Goal: Information Seeking & Learning: Learn about a topic

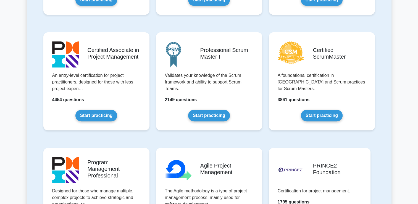
scroll to position [213, 0]
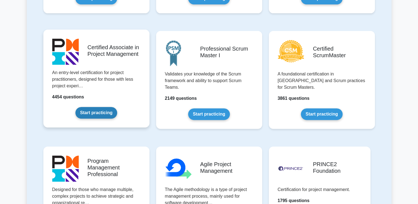
click at [97, 108] on link "Start practicing" at bounding box center [96, 113] width 42 height 12
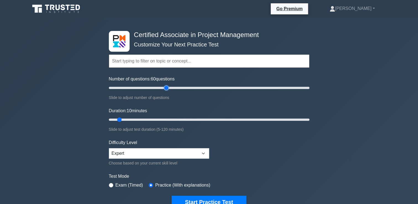
click at [165, 87] on input "Number of questions: 60 questions" at bounding box center [209, 88] width 200 height 7
click at [154, 88] on input "Number of questions: 50 questions" at bounding box center [209, 88] width 200 height 7
click at [151, 86] on input "Number of questions: 45 questions" at bounding box center [209, 88] width 200 height 7
click at [144, 87] on input "Number of questions: 40 questions" at bounding box center [209, 88] width 200 height 7
click at [140, 87] on input "Number of questions: 35 questions" at bounding box center [209, 88] width 200 height 7
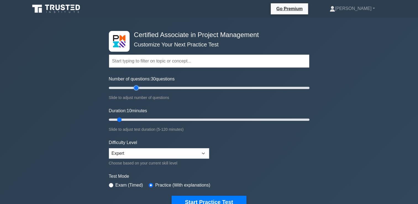
type input "30"
click at [137, 88] on input "Number of questions: 30 questions" at bounding box center [209, 88] width 200 height 7
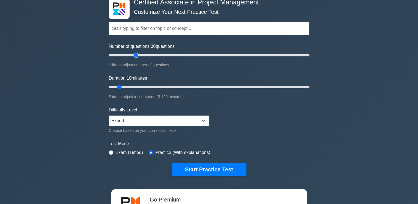
scroll to position [32, 0]
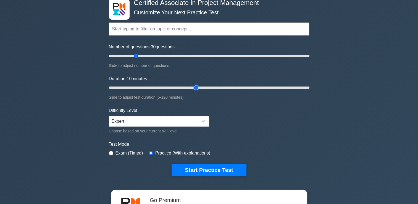
type input "55"
click at [195, 88] on input "Duration: 10 minutes" at bounding box center [209, 87] width 200 height 7
click at [168, 120] on select "Beginner Intermediate Expert" at bounding box center [159, 121] width 100 height 10
select select "beginner"
click at [109, 116] on select "Beginner Intermediate Expert" at bounding box center [159, 121] width 100 height 10
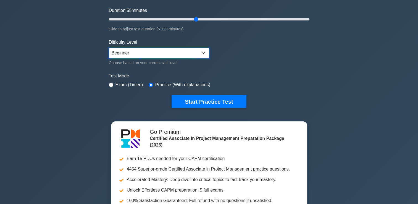
scroll to position [101, 0]
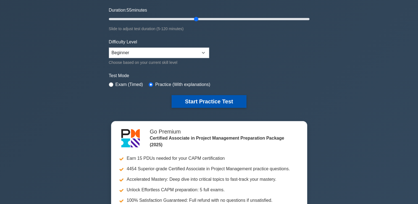
click at [224, 100] on button "Start Practice Test" at bounding box center [209, 101] width 75 height 13
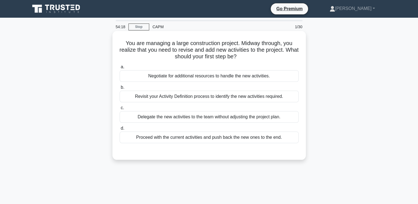
click at [267, 97] on div "Revisit your Activity Definition process to identify the new activities require…" at bounding box center [209, 97] width 179 height 12
click at [120, 89] on input "b. Revisit your Activity Definition process to identify the new activities requ…" at bounding box center [120, 88] width 0 height 4
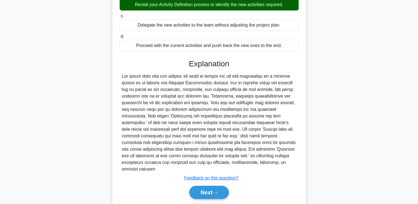
scroll to position [95, 0]
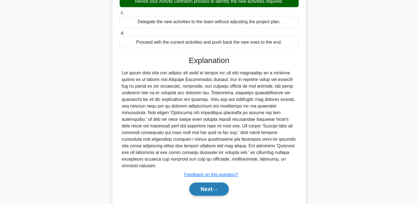
click at [205, 188] on button "Next" at bounding box center [208, 188] width 39 height 13
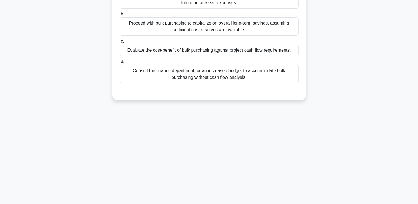
scroll to position [0, 0]
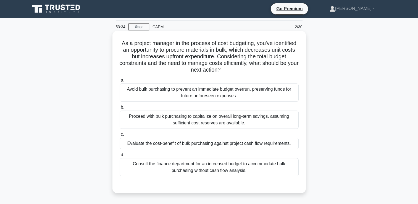
click at [293, 147] on div "Evaluate the cost-benefit of bulk purchasing against project cash flow requirem…" at bounding box center [209, 144] width 179 height 12
click at [120, 136] on input "c. Evaluate the cost-benefit of bulk purchasing against project cash flow requi…" at bounding box center [120, 135] width 0 height 4
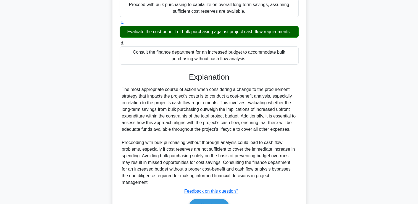
scroll to position [143, 0]
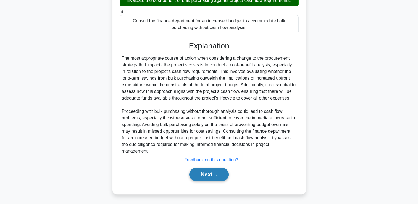
click at [219, 169] on button "Next" at bounding box center [208, 174] width 39 height 13
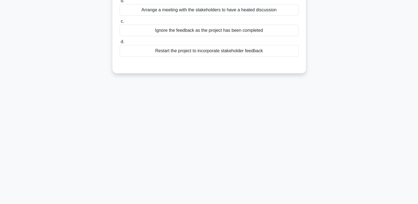
scroll to position [0, 0]
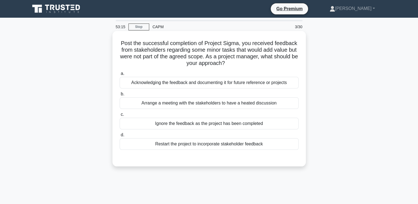
click at [293, 84] on div "Acknowledging the feedback and documenting it for future reference or projects" at bounding box center [209, 83] width 179 height 12
click at [120, 75] on input "a. Acknowledging the feedback and documenting it for future reference or projec…" at bounding box center [120, 74] width 0 height 4
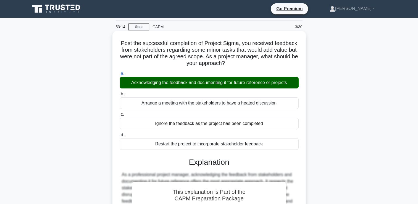
scroll to position [94, 0]
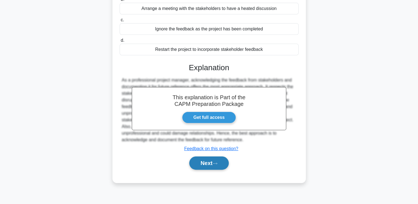
click at [217, 163] on icon at bounding box center [215, 163] width 4 height 2
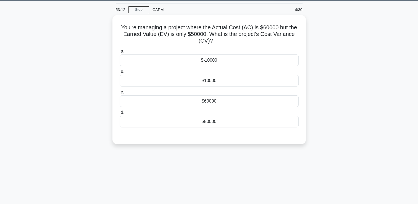
scroll to position [0, 0]
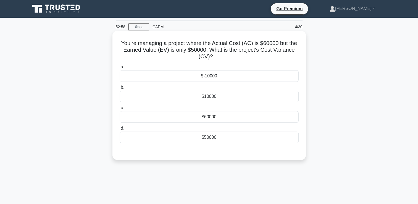
click at [231, 77] on div "$-10000" at bounding box center [209, 76] width 179 height 12
click at [120, 69] on input "a. $-10000" at bounding box center [120, 67] width 0 height 4
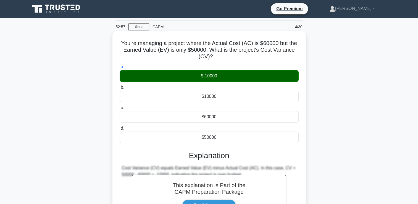
scroll to position [94, 0]
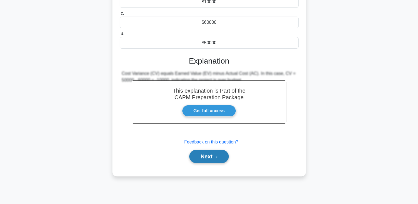
click at [214, 160] on button "Next" at bounding box center [208, 156] width 39 height 13
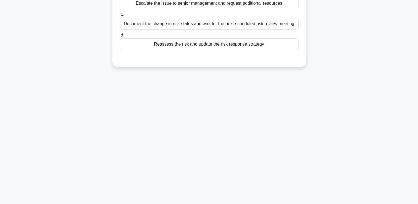
scroll to position [0, 0]
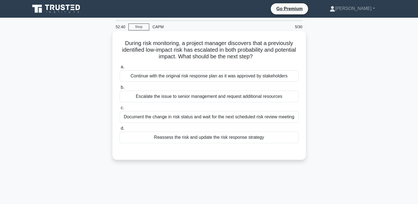
click at [287, 138] on div "Reassess the risk and update the risk response strategy" at bounding box center [209, 137] width 179 height 12
click at [120, 130] on input "d. Reassess the risk and update the risk response strategy" at bounding box center [120, 128] width 0 height 4
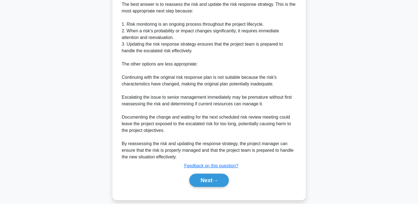
scroll to position [169, 0]
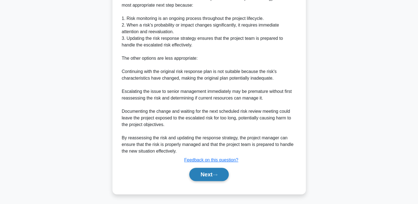
click at [199, 172] on button "Next" at bounding box center [208, 174] width 39 height 13
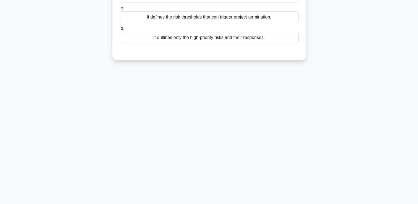
scroll to position [0, 0]
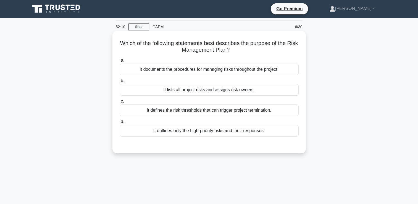
click at [288, 72] on div "It documents the procedures for managing risks throughout the project." at bounding box center [209, 70] width 179 height 12
click at [120, 62] on input "a. It documents the procedures for managing risks throughout the project." at bounding box center [120, 61] width 0 height 4
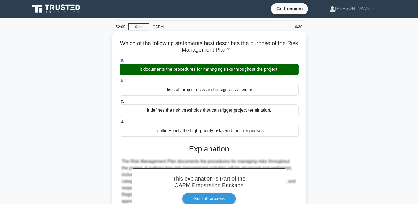
scroll to position [94, 0]
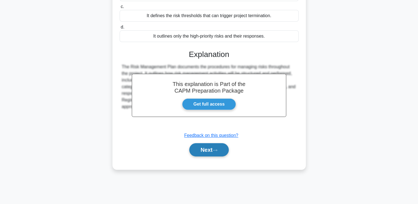
click at [207, 153] on button "Next" at bounding box center [208, 149] width 39 height 13
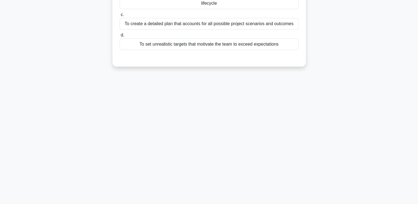
scroll to position [0, 0]
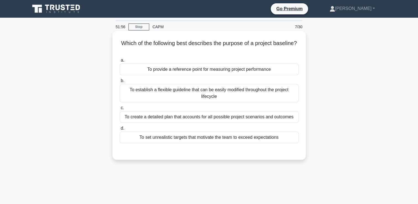
click at [286, 67] on div "To provide a reference point for measuring project performance" at bounding box center [209, 70] width 179 height 12
click at [120, 62] on input "a. To provide a reference point for measuring project performance" at bounding box center [120, 61] width 0 height 4
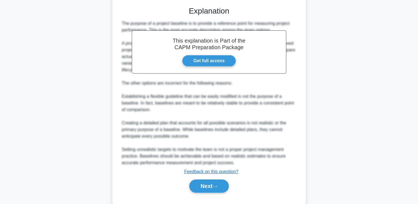
scroll to position [150, 0]
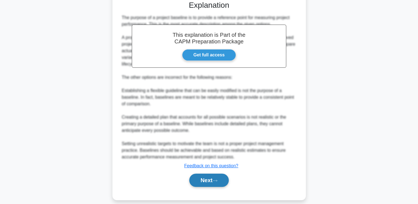
click at [211, 182] on button "Next" at bounding box center [208, 179] width 39 height 13
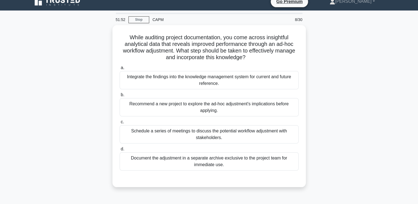
scroll to position [0, 0]
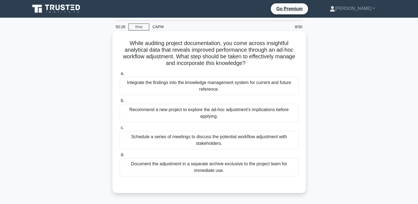
click at [279, 83] on div "Integrate the findings into the knowledge management system for current and fut…" at bounding box center [209, 86] width 179 height 18
click at [120, 75] on input "a. Integrate the findings into the knowledge management system for current and …" at bounding box center [120, 74] width 0 height 4
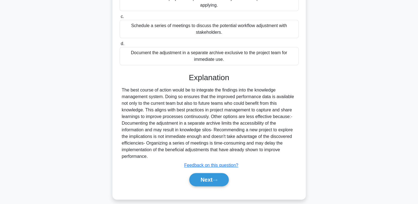
scroll to position [116, 0]
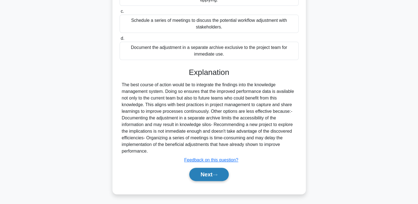
click at [214, 178] on button "Next" at bounding box center [208, 174] width 39 height 13
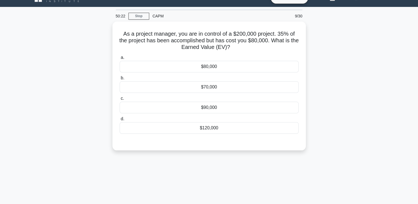
scroll to position [0, 0]
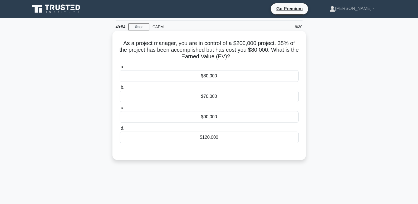
click at [213, 101] on div "$70,000" at bounding box center [209, 97] width 179 height 12
click at [120, 89] on input "b. $70,000" at bounding box center [120, 88] width 0 height 4
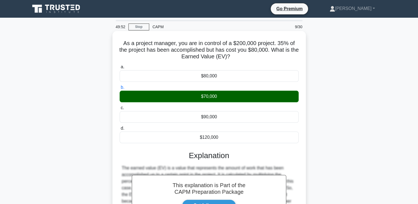
scroll to position [94, 0]
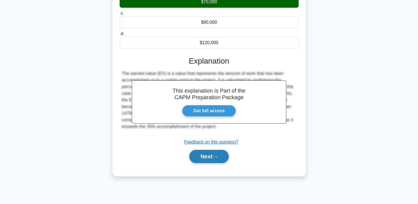
click at [202, 160] on button "Next" at bounding box center [208, 156] width 39 height 13
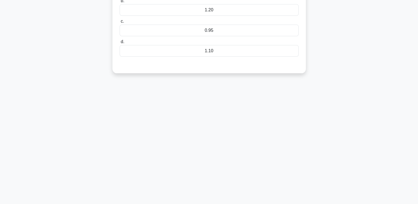
scroll to position [0, 0]
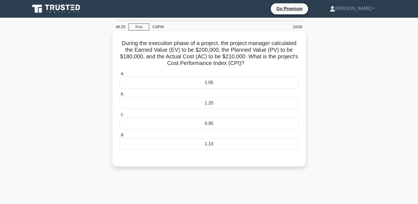
click at [211, 126] on div "0.95" at bounding box center [209, 124] width 179 height 12
click at [120, 116] on input "c. 0.95" at bounding box center [120, 115] width 0 height 4
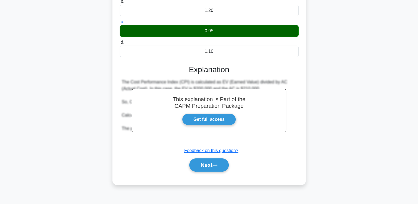
scroll to position [94, 0]
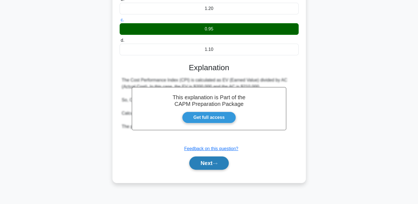
click at [206, 159] on button "Next" at bounding box center [208, 162] width 39 height 13
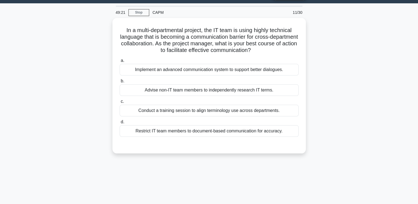
scroll to position [0, 0]
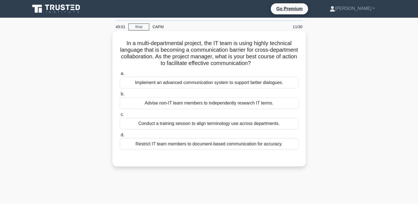
click at [250, 81] on div "Implement an advanced communication system to support better dialogues." at bounding box center [209, 83] width 179 height 12
click at [120, 75] on input "a. Implement an advanced communication system to support better dialogues." at bounding box center [120, 74] width 0 height 4
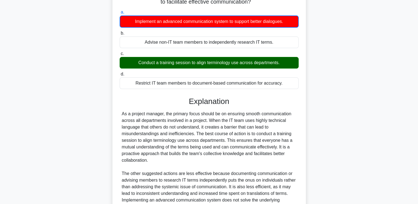
scroll to position [123, 0]
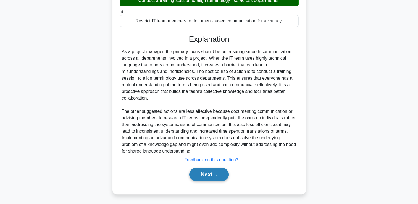
click at [211, 175] on button "Next" at bounding box center [208, 174] width 39 height 13
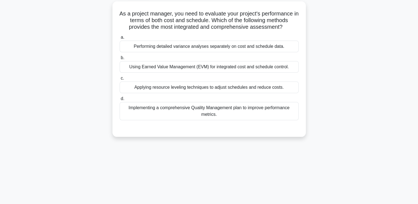
scroll to position [0, 0]
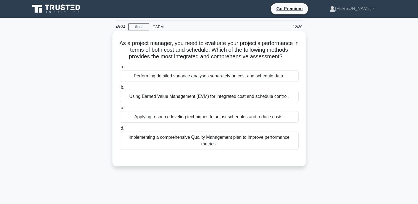
click at [278, 98] on div "Using Earned Value Management (EVM) for integrated cost and schedule control." at bounding box center [209, 97] width 179 height 12
click at [120, 89] on input "b. Using Earned Value Management (EVM) for integrated cost and schedule control." at bounding box center [120, 88] width 0 height 4
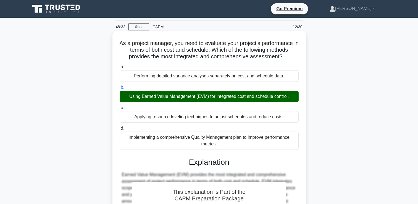
scroll to position [94, 0]
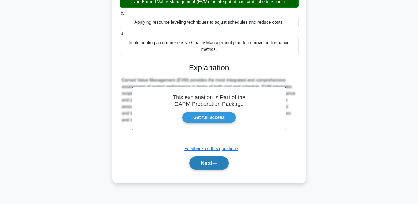
click at [220, 158] on button "Next" at bounding box center [208, 162] width 39 height 13
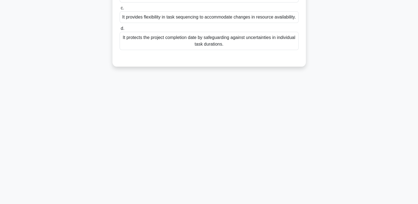
scroll to position [0, 0]
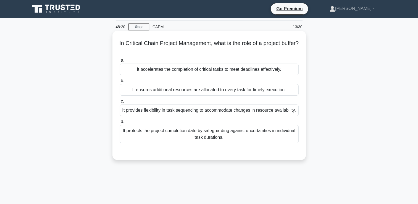
click at [229, 136] on div "It protects the project completion date by safeguarding against uncertainties i…" at bounding box center [209, 134] width 179 height 18
click at [120, 123] on input "d. It protects the project completion date by safeguarding against uncertaintie…" at bounding box center [120, 122] width 0 height 4
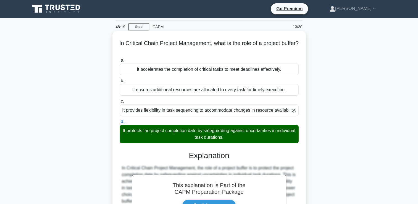
scroll to position [94, 0]
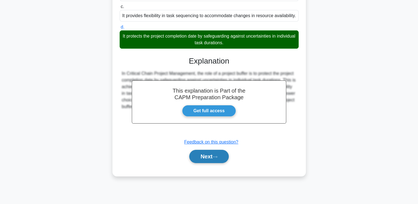
click at [217, 157] on icon at bounding box center [214, 156] width 5 height 3
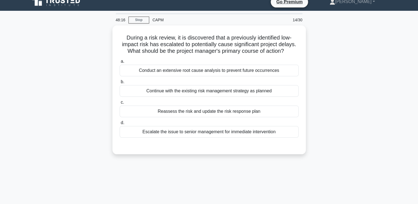
scroll to position [0, 0]
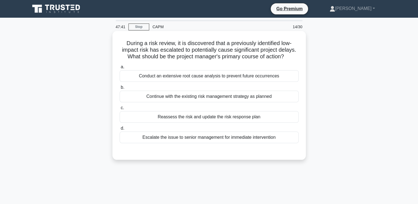
click at [286, 117] on div "Reassess the risk and update the risk response plan" at bounding box center [209, 117] width 179 height 12
click at [120, 110] on input "c. Reassess the risk and update the risk response plan" at bounding box center [120, 108] width 0 height 4
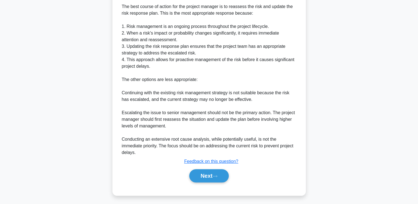
scroll to position [163, 0]
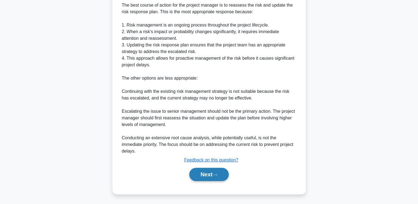
click at [223, 171] on button "Next" at bounding box center [208, 174] width 39 height 13
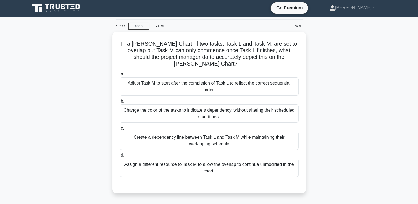
scroll to position [1, 0]
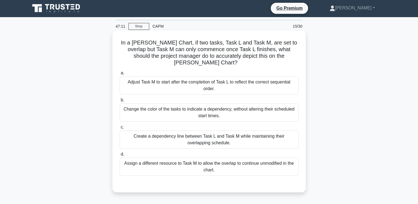
click at [281, 76] on div "Adjust Task M to start after the completion of Task L to reflect the correct se…" at bounding box center [209, 85] width 179 height 18
click at [120, 75] on input "a. Adjust Task M to start after the completion of Task L to reflect the correct…" at bounding box center [120, 73] width 0 height 4
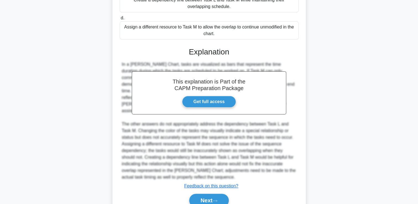
scroll to position [149, 0]
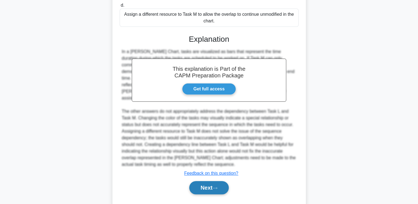
click at [220, 181] on button "Next" at bounding box center [208, 187] width 39 height 13
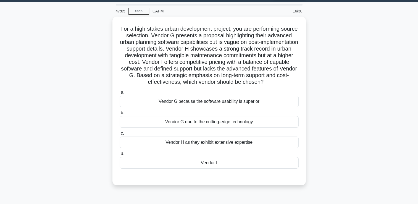
scroll to position [14, 0]
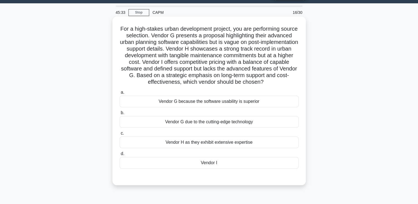
click at [265, 159] on div "Vendor I" at bounding box center [209, 163] width 179 height 12
click at [120, 155] on input "d. Vendor I" at bounding box center [120, 154] width 0 height 4
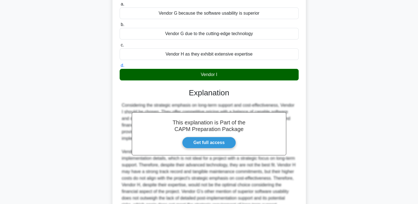
scroll to position [163, 0]
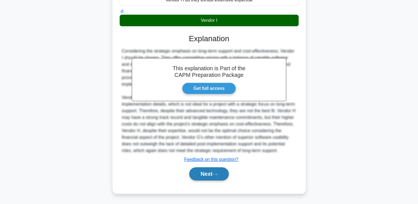
click at [214, 180] on button "Next" at bounding box center [208, 173] width 39 height 13
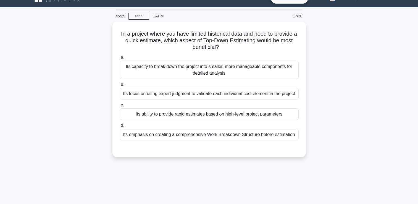
scroll to position [0, 0]
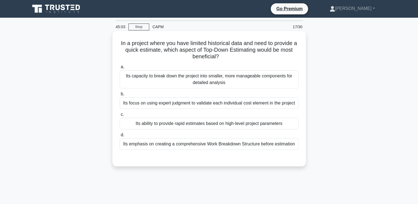
click at [246, 126] on div "Its ability to provide rapid estimates based on high-level project parameters" at bounding box center [209, 124] width 179 height 12
click at [120, 116] on input "c. Its ability to provide rapid estimates based on high-level project parameters" at bounding box center [120, 115] width 0 height 4
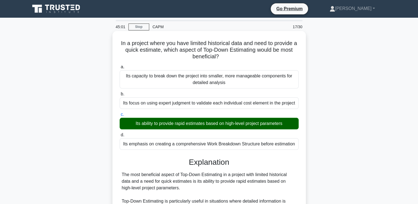
scroll to position [169, 0]
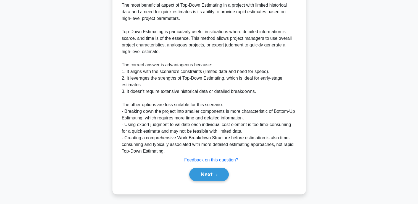
click at [214, 181] on div "Next" at bounding box center [209, 174] width 179 height 18
click at [215, 177] on button "Next" at bounding box center [208, 174] width 39 height 13
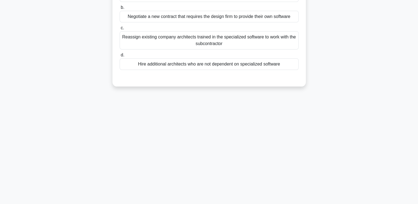
scroll to position [0, 0]
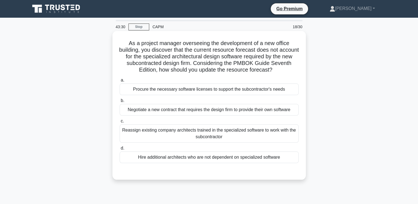
click at [247, 90] on div "Procure the necessary software licenses to support the subcontractor's needs" at bounding box center [209, 89] width 179 height 12
click at [120, 82] on input "a. Procure the necessary software licenses to support the subcontractor's needs" at bounding box center [120, 80] width 0 height 4
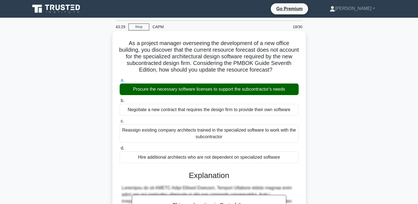
scroll to position [116, 0]
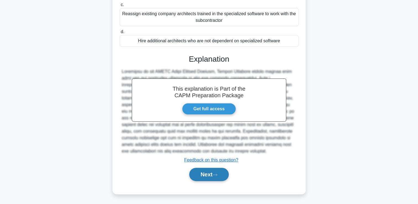
click at [216, 179] on button "Next" at bounding box center [208, 174] width 39 height 13
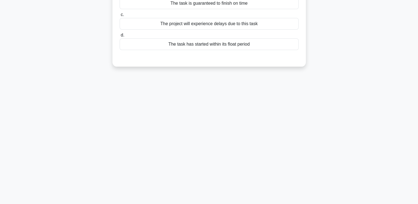
scroll to position [0, 0]
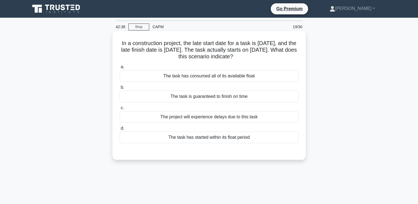
click at [238, 139] on div "The task has started within its float period" at bounding box center [209, 137] width 179 height 12
click at [120, 130] on input "d. The task has started within its float period" at bounding box center [120, 128] width 0 height 4
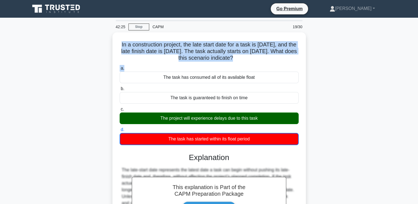
drag, startPoint x: 239, startPoint y: 62, endPoint x: 107, endPoint y: 45, distance: 134.0
click at [107, 45] on div "In a construction project, the late start date for a task is July 1, and the la…" at bounding box center [209, 155] width 365 height 247
copy div "In a construction project, the late start date for a task is July 1, and the la…"
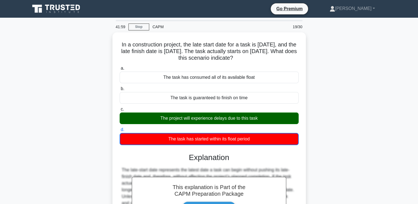
click at [326, 96] on div "In a construction project, the late start date for a task is July 1, and the la…" at bounding box center [209, 155] width 365 height 247
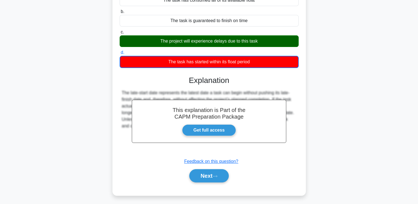
scroll to position [78, 0]
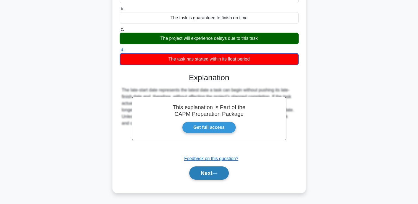
click at [214, 168] on button "Next" at bounding box center [208, 172] width 39 height 13
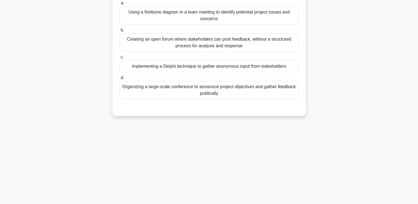
scroll to position [0, 0]
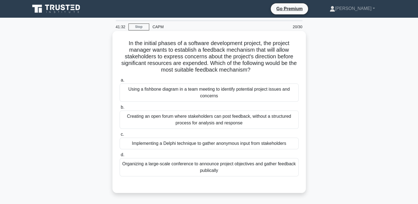
click at [271, 144] on div "Implementing a Delphi technique to gather anonymous input from stakeholders" at bounding box center [209, 144] width 179 height 12
click at [120, 136] on input "c. Implementing a Delphi technique to gather anonymous input from stakeholders" at bounding box center [120, 135] width 0 height 4
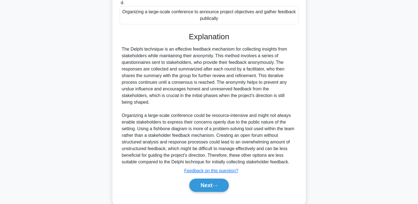
scroll to position [156, 0]
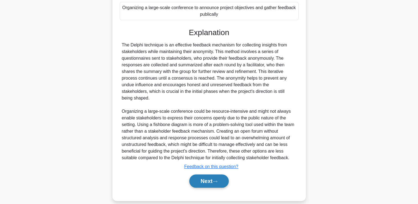
click at [206, 174] on button "Next" at bounding box center [208, 180] width 39 height 13
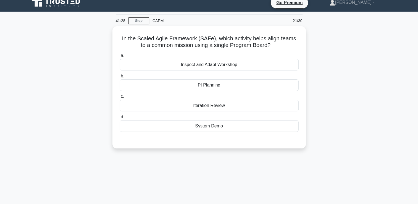
scroll to position [0, 0]
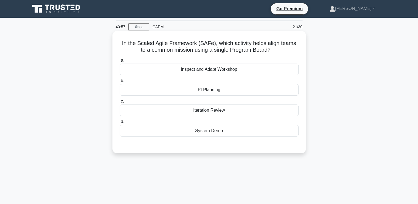
click at [279, 88] on div "PI Planning" at bounding box center [209, 90] width 179 height 12
click at [120, 83] on input "b. PI Planning" at bounding box center [120, 81] width 0 height 4
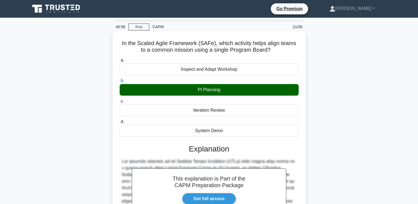
scroll to position [116, 0]
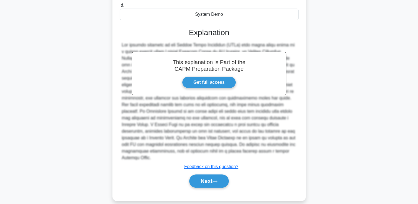
click at [211, 181] on div "Next" at bounding box center [209, 181] width 179 height 18
click at [212, 175] on button "Next" at bounding box center [208, 180] width 39 height 13
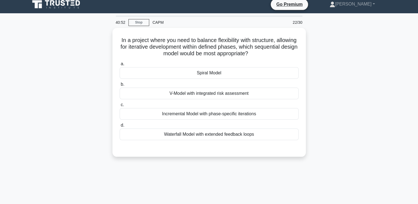
scroll to position [0, 0]
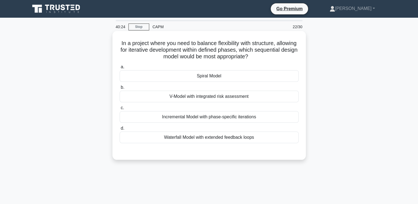
click at [280, 77] on div "Spiral Model" at bounding box center [209, 76] width 179 height 12
click at [120, 69] on input "a. Spiral Model" at bounding box center [120, 67] width 0 height 4
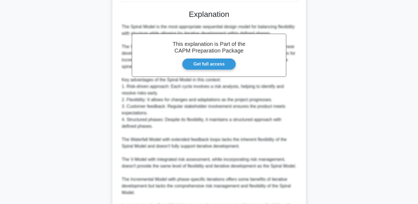
scroll to position [209, 0]
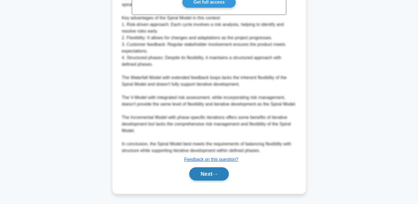
click at [209, 178] on button "Next" at bounding box center [208, 173] width 39 height 13
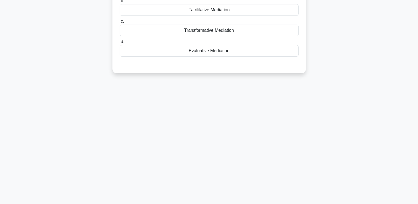
scroll to position [0, 0]
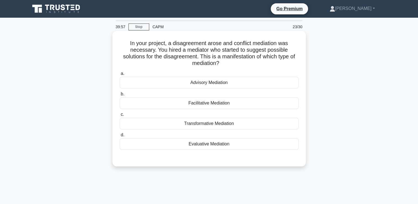
click at [254, 83] on div "Advisory Mediation" at bounding box center [209, 83] width 179 height 12
click at [120, 75] on input "a. Advisory Mediation" at bounding box center [120, 74] width 0 height 4
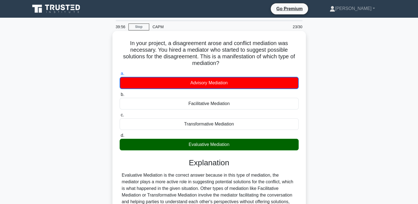
scroll to position [94, 0]
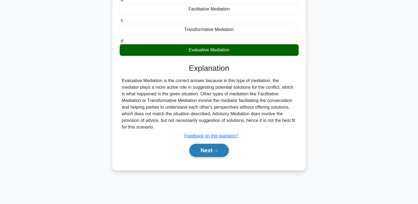
click at [222, 149] on button "Next" at bounding box center [208, 150] width 39 height 13
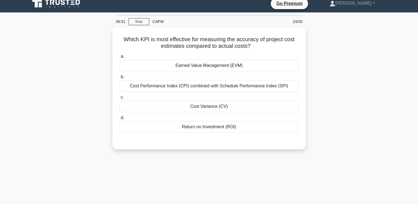
scroll to position [0, 0]
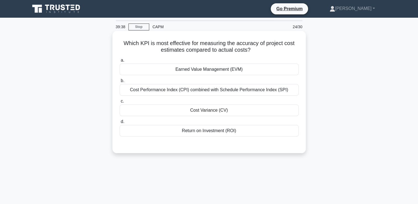
click at [219, 111] on div "Cost Variance (CV)" at bounding box center [209, 110] width 179 height 12
click at [120, 103] on input "c. Cost Variance (CV)" at bounding box center [120, 101] width 0 height 4
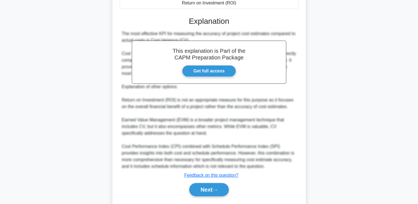
scroll to position [143, 0]
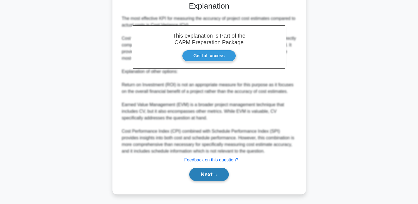
click at [204, 168] on button "Next" at bounding box center [208, 174] width 39 height 13
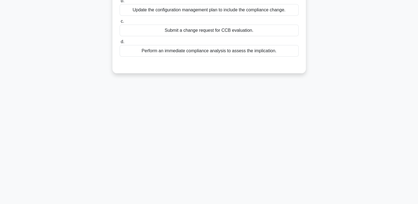
scroll to position [0, 0]
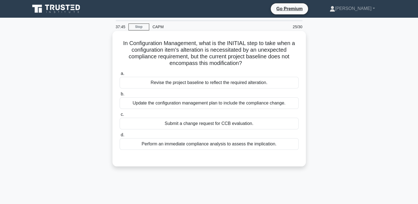
click at [199, 123] on div "Submit a change request for CCB evaluation." at bounding box center [209, 124] width 179 height 12
click at [120, 116] on input "c. Submit a change request for CCB evaluation." at bounding box center [120, 115] width 0 height 4
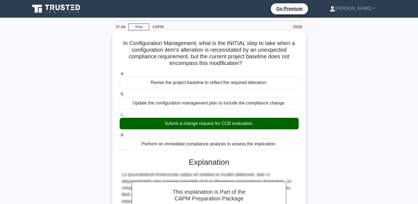
scroll to position [110, 0]
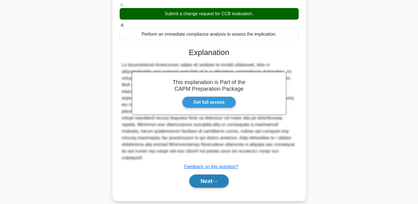
click at [205, 178] on button "Next" at bounding box center [208, 180] width 39 height 13
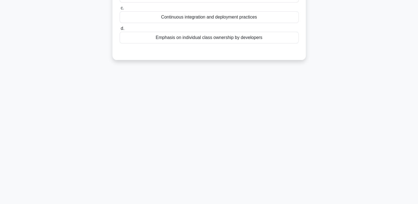
scroll to position [0, 0]
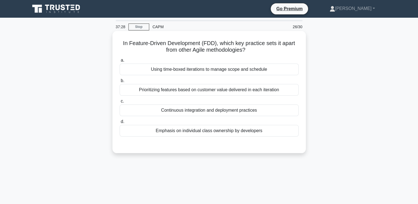
click at [286, 95] on div "Prioritizing features based on customer value delivered in each iteration" at bounding box center [209, 90] width 179 height 12
click at [120, 83] on input "b. Prioritizing features based on customer value delivered in each iteration" at bounding box center [120, 81] width 0 height 4
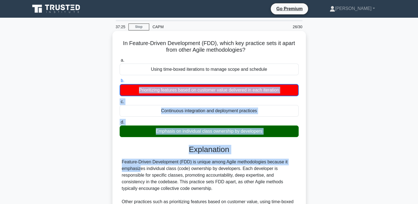
drag, startPoint x: 271, startPoint y: 156, endPoint x: 295, endPoint y: 75, distance: 84.5
click at [295, 75] on div "a. Using time-boxed iterations to manage scope and schedule b. Prioritizing fea…" at bounding box center [209, 154] width 180 height 196
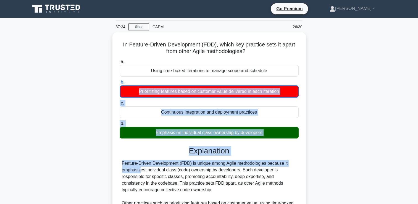
drag, startPoint x: 295, startPoint y: 75, endPoint x: 330, endPoint y: 150, distance: 82.8
click at [330, 150] on div "In Feature-Driven Development (FDD), which key practice sets it apart from othe…" at bounding box center [209, 148] width 365 height 233
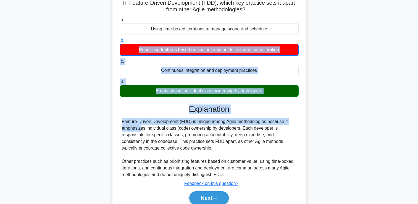
scroll to position [77, 0]
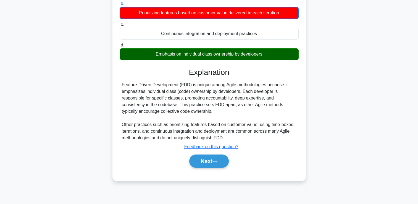
click at [275, 128] on div "Feature-Driven Development (FDD) is unique among Agile methodologies because it…" at bounding box center [209, 111] width 175 height 60
click at [214, 162] on icon at bounding box center [214, 161] width 5 height 3
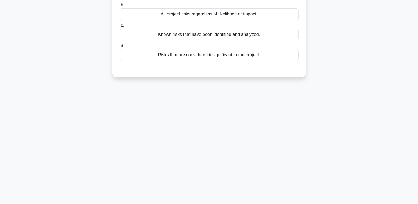
scroll to position [0, 0]
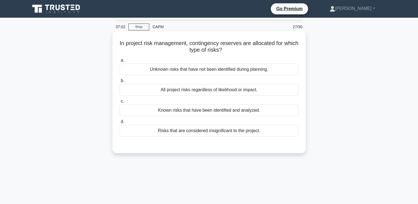
click at [263, 111] on div "Known risks that have been identified and analyzed." at bounding box center [209, 110] width 179 height 12
click at [120, 103] on input "c. Known risks that have been identified and analyzed." at bounding box center [120, 101] width 0 height 4
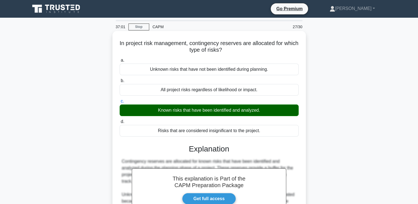
scroll to position [94, 0]
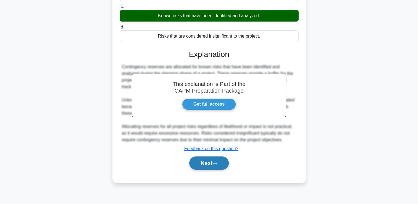
click at [203, 166] on button "Next" at bounding box center [208, 162] width 39 height 13
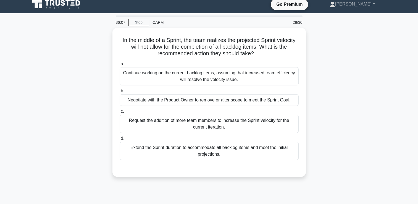
scroll to position [6, 0]
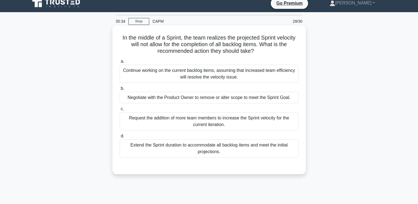
click at [292, 70] on div "Continue working on the current backlog items, assuming that increased team eff…" at bounding box center [209, 74] width 179 height 18
click at [120, 63] on input "a. Continue working on the current backlog items, assuming that increased team …" at bounding box center [120, 62] width 0 height 4
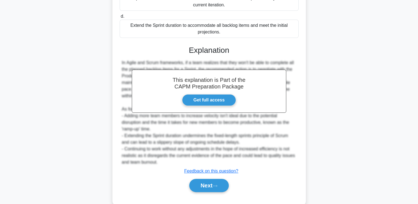
scroll to position [128, 0]
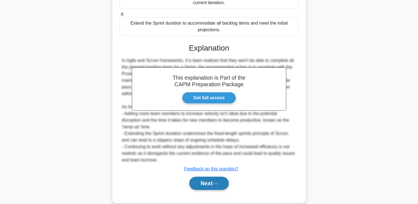
click at [217, 177] on button "Next" at bounding box center [208, 182] width 39 height 13
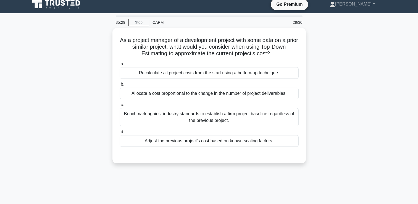
scroll to position [0, 0]
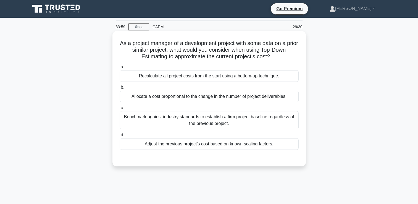
click at [230, 147] on div "Adjust the previous project's cost based on known scaling factors." at bounding box center [209, 144] width 179 height 12
click at [120, 137] on input "d. Adjust the previous project's cost based on known scaling factors." at bounding box center [120, 135] width 0 height 4
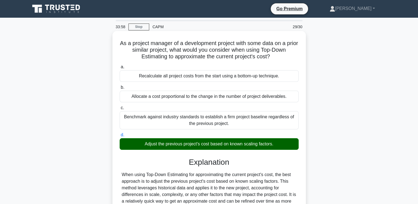
scroll to position [116, 0]
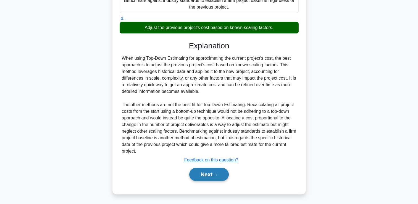
click at [213, 171] on button "Next" at bounding box center [208, 174] width 39 height 13
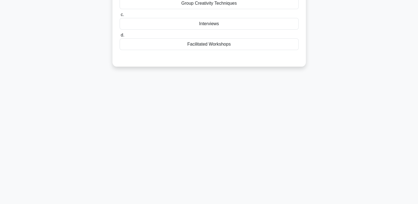
scroll to position [0, 0]
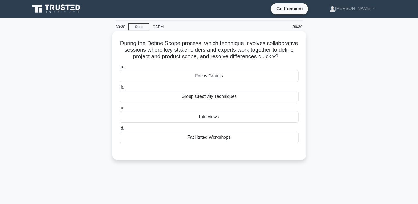
click at [242, 143] on div "Facilitated Workshops" at bounding box center [209, 137] width 179 height 12
click at [120, 130] on input "d. Facilitated Workshops" at bounding box center [120, 128] width 0 height 4
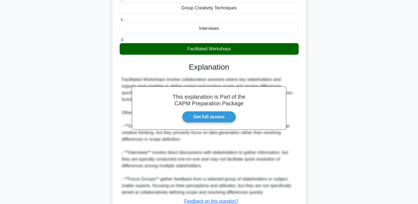
scroll to position [136, 0]
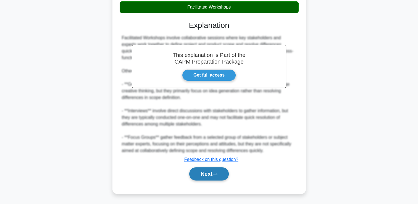
click at [204, 178] on button "Next" at bounding box center [208, 173] width 39 height 13
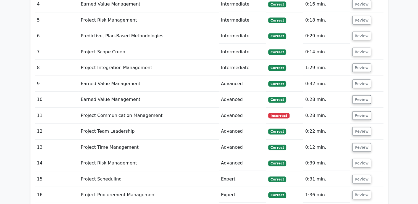
scroll to position [1041, 0]
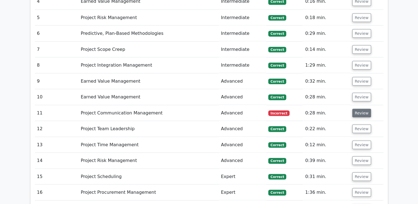
click at [363, 109] on button "Review" at bounding box center [361, 113] width 19 height 9
click at [359, 109] on button "Review" at bounding box center [361, 113] width 19 height 9
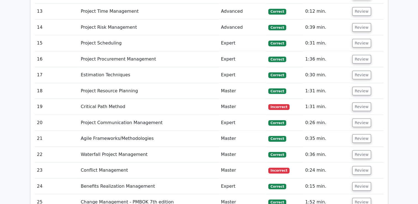
scroll to position [1465, 0]
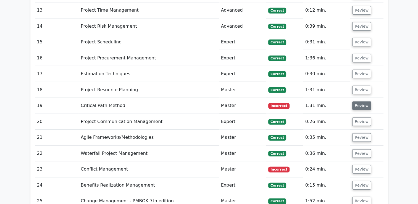
click at [363, 101] on button "Review" at bounding box center [361, 105] width 19 height 9
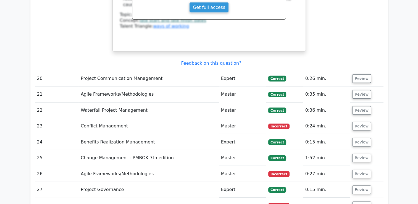
scroll to position [1765, 0]
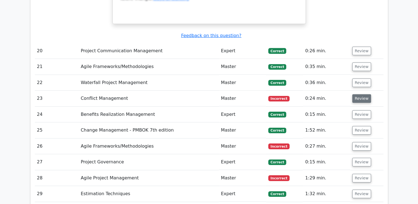
click at [361, 94] on button "Review" at bounding box center [361, 98] width 19 height 9
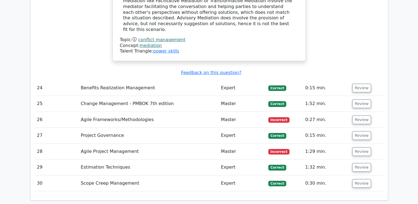
scroll to position [2024, 0]
click at [355, 115] on button "Review" at bounding box center [361, 119] width 19 height 9
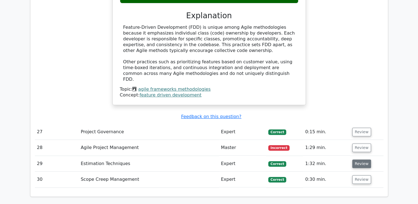
scroll to position [2247, 0]
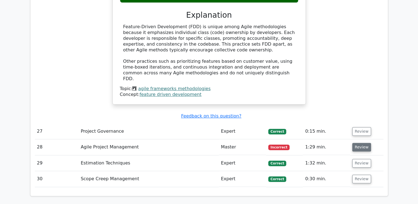
click at [358, 143] on button "Review" at bounding box center [361, 147] width 19 height 9
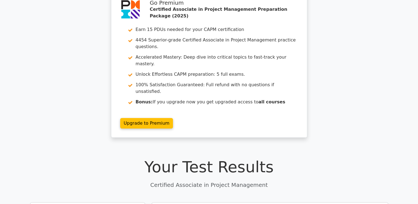
scroll to position [0, 0]
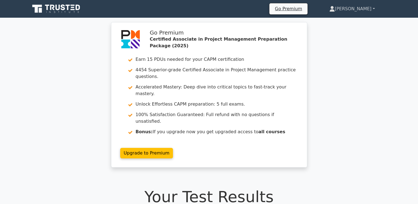
click at [370, 3] on link "[PERSON_NAME]" at bounding box center [352, 8] width 72 height 11
click at [360, 19] on link "Profile" at bounding box center [338, 21] width 44 height 9
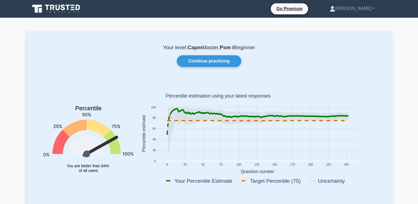
click at [72, 10] on icon at bounding box center [56, 9] width 53 height 10
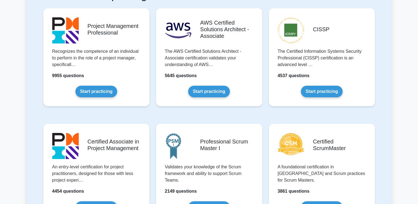
scroll to position [175, 0]
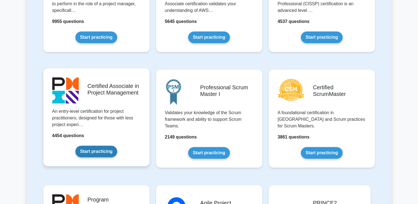
click at [88, 154] on link "Start practicing" at bounding box center [96, 152] width 42 height 12
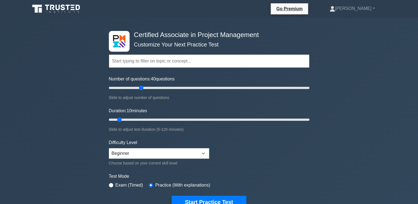
drag, startPoint x: 146, startPoint y: 86, endPoint x: 141, endPoint y: 88, distance: 5.1
click at [141, 88] on input "Number of questions: 40 questions" at bounding box center [209, 88] width 200 height 7
click at [141, 88] on input "Number of questions: 35 questions" at bounding box center [209, 88] width 200 height 7
type input "30"
click at [138, 88] on input "Number of questions: 30 questions" at bounding box center [209, 88] width 200 height 7
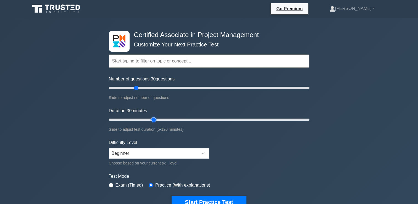
type input "30"
click at [154, 120] on input "Duration: 30 minutes" at bounding box center [209, 119] width 200 height 7
click at [194, 160] on div "Choose based on your current skill level" at bounding box center [159, 163] width 100 height 7
click at [194, 153] on select "Beginner Intermediate Expert" at bounding box center [159, 153] width 100 height 10
select select "intermediate"
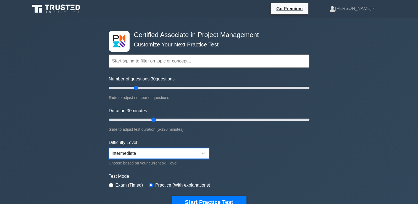
click at [109, 148] on select "Beginner Intermediate Expert" at bounding box center [159, 153] width 100 height 10
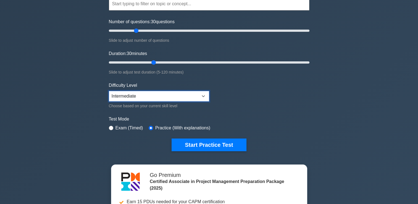
scroll to position [57, 0]
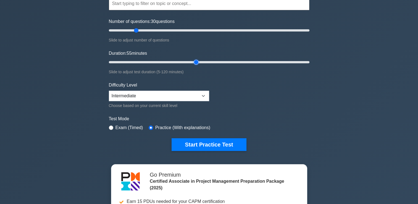
type input "55"
click at [196, 61] on input "Duration: 55 minutes" at bounding box center [209, 62] width 200 height 7
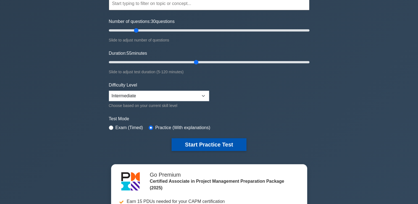
click at [189, 141] on button "Start Practice Test" at bounding box center [209, 144] width 75 height 13
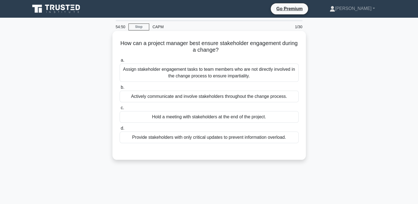
click at [290, 96] on div "Actively communicate and involve stakeholders throughout the change process." at bounding box center [209, 97] width 179 height 12
click at [120, 89] on input "b. Actively communicate and involve stakeholders throughout the change process." at bounding box center [120, 88] width 0 height 4
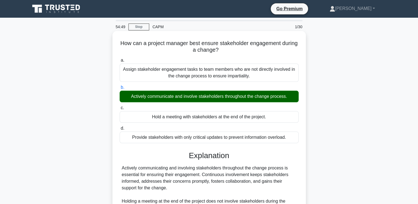
scroll to position [94, 0]
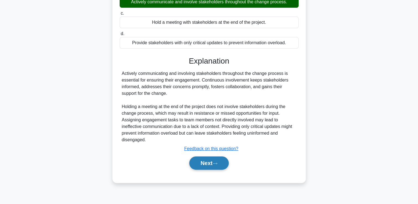
click at [226, 158] on button "Next" at bounding box center [208, 162] width 39 height 13
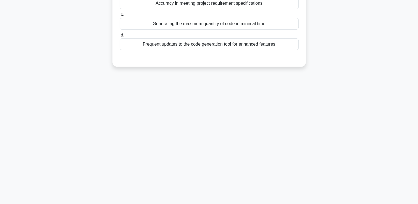
scroll to position [0, 0]
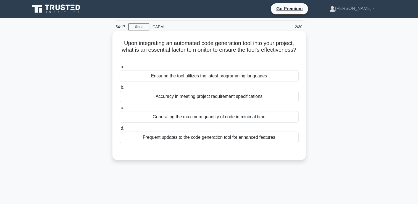
click at [251, 99] on div "Accuracy in meeting project requirement specifications" at bounding box center [209, 97] width 179 height 12
click at [120, 89] on input "b. Accuracy in meeting project requirement specifications" at bounding box center [120, 88] width 0 height 4
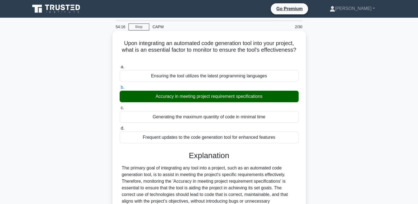
scroll to position [110, 0]
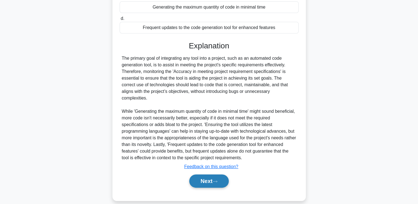
click at [211, 174] on button "Next" at bounding box center [208, 180] width 39 height 13
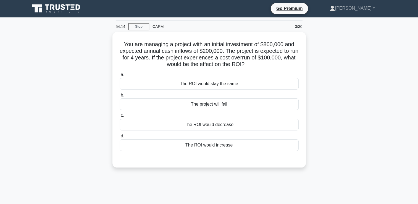
scroll to position [0, 0]
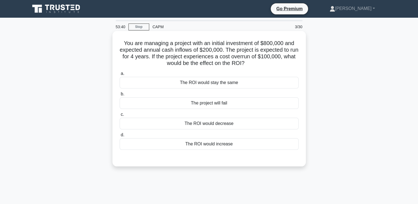
click at [270, 122] on div "The ROI would decrease" at bounding box center [209, 124] width 179 height 12
click at [120, 116] on input "c. The ROI would decrease" at bounding box center [120, 115] width 0 height 4
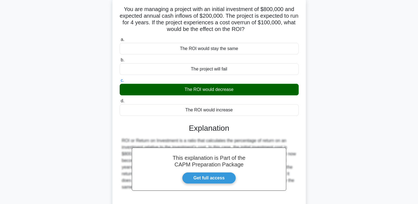
scroll to position [55, 0]
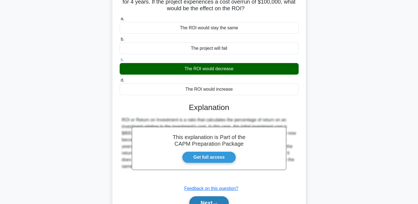
click at [217, 201] on button "Next" at bounding box center [208, 202] width 39 height 13
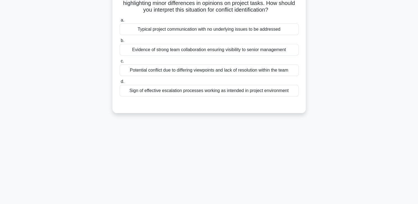
scroll to position [0, 0]
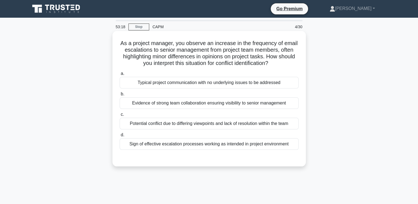
click at [275, 126] on div "Potential conflict due to differing viewpoints and lack of resolution within th…" at bounding box center [209, 124] width 179 height 12
click at [120, 116] on input "c. Potential conflict due to differing viewpoints and lack of resolution within…" at bounding box center [120, 115] width 0 height 4
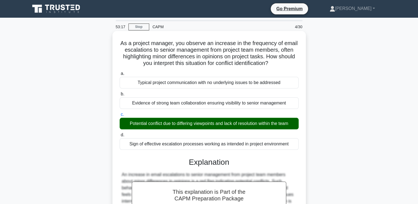
scroll to position [110, 0]
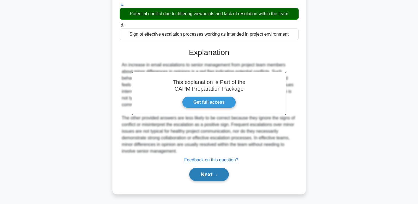
click at [220, 171] on button "Next" at bounding box center [208, 174] width 39 height 13
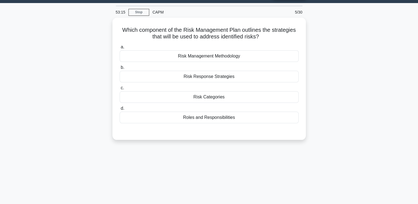
scroll to position [0, 0]
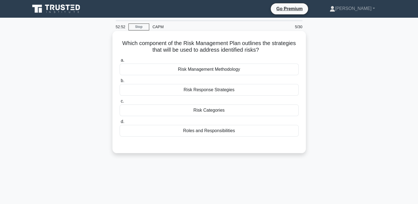
click at [284, 91] on div "Risk Response Strategies" at bounding box center [209, 90] width 179 height 12
click at [120, 83] on input "b. Risk Response Strategies" at bounding box center [120, 81] width 0 height 4
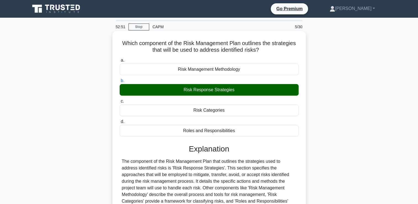
scroll to position [94, 0]
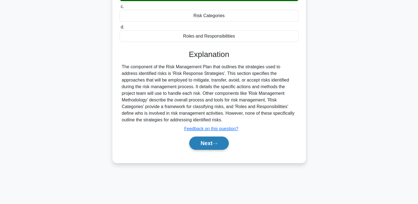
click at [209, 144] on button "Next" at bounding box center [208, 142] width 39 height 13
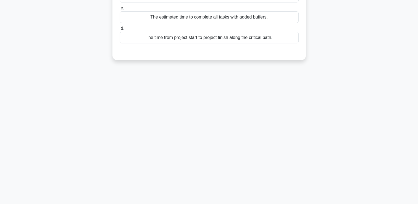
scroll to position [0, 0]
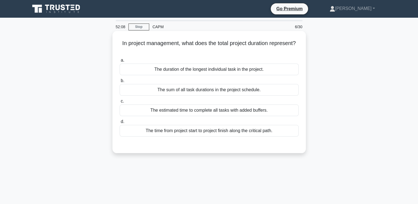
click at [258, 91] on div "The sum of all task durations in the project schedule." at bounding box center [209, 90] width 179 height 12
click at [120, 83] on input "b. The sum of all task durations in the project schedule." at bounding box center [120, 81] width 0 height 4
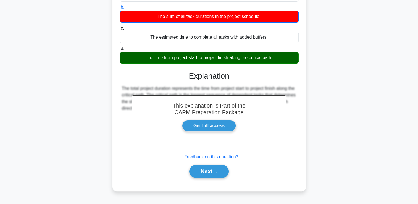
scroll to position [93, 0]
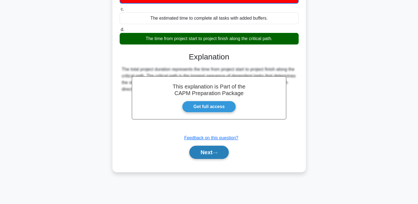
click at [214, 155] on button "Next" at bounding box center [208, 152] width 39 height 13
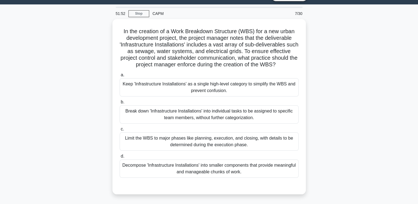
scroll to position [23, 0]
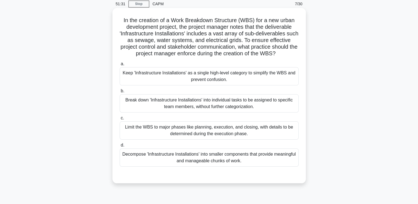
click at [281, 153] on div "Decompose 'Infrastructure Installations' into smaller components that provide m…" at bounding box center [209, 157] width 179 height 18
click at [120, 147] on input "d. Decompose 'Infrastructure Installations' into smaller components that provid…" at bounding box center [120, 145] width 0 height 4
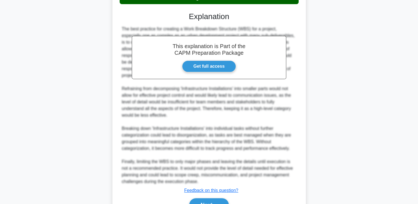
scroll to position [193, 0]
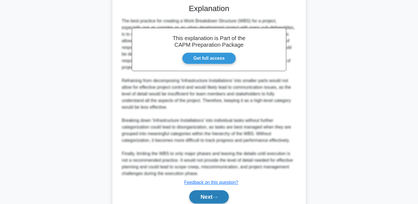
click at [223, 192] on button "Next" at bounding box center [208, 196] width 39 height 13
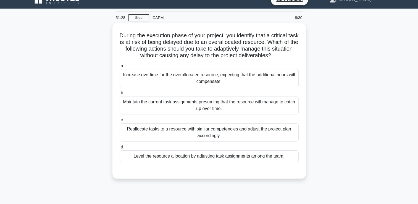
scroll to position [0, 0]
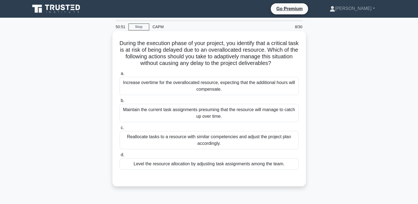
click at [262, 146] on div "Reallocate tasks to a resource with similar competencies and adjust the project…" at bounding box center [209, 140] width 179 height 18
click at [120, 130] on input "c. Reallocate tasks to a resource with similar competencies and adjust the proj…" at bounding box center [120, 128] width 0 height 4
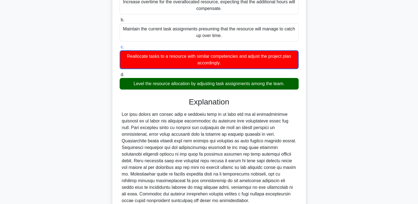
scroll to position [130, 0]
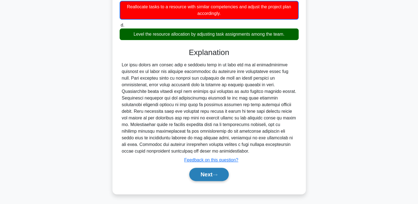
click at [224, 173] on button "Next" at bounding box center [208, 174] width 39 height 13
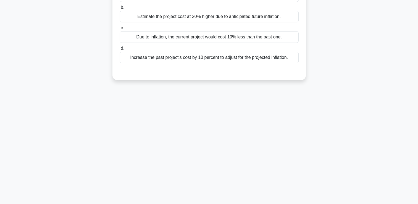
scroll to position [0, 0]
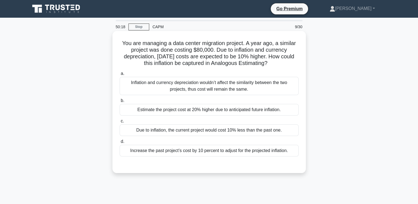
click at [292, 148] on div "Increase the past project’s cost by 10 percent to adjust for the projected infl…" at bounding box center [209, 151] width 179 height 12
click at [120, 143] on input "d. Increase the past project’s cost by 10 percent to adjust for the projected i…" at bounding box center [120, 142] width 0 height 4
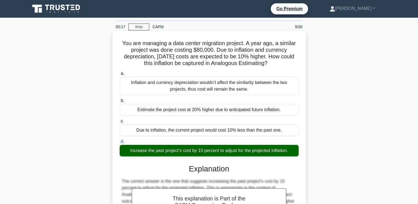
scroll to position [110, 0]
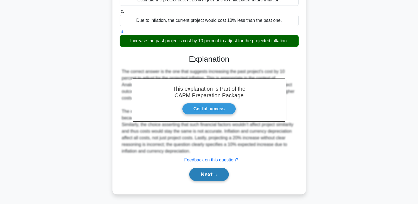
click at [208, 173] on button "Next" at bounding box center [208, 174] width 39 height 13
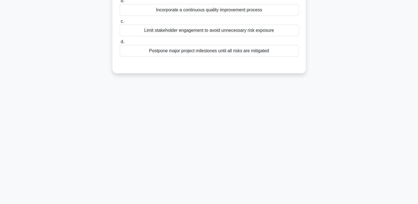
scroll to position [0, 0]
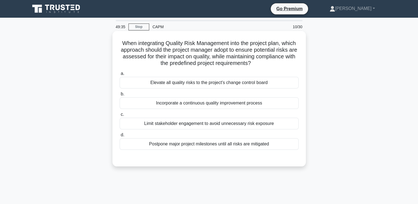
click at [274, 105] on div "Incorporate a continuous quality improvement process" at bounding box center [209, 103] width 179 height 12
click at [120, 96] on input "b. Incorporate a continuous quality improvement process" at bounding box center [120, 94] width 0 height 4
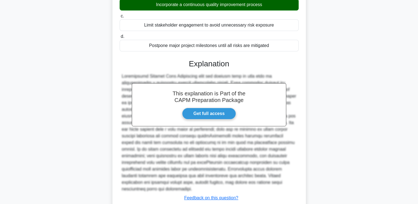
scroll to position [130, 0]
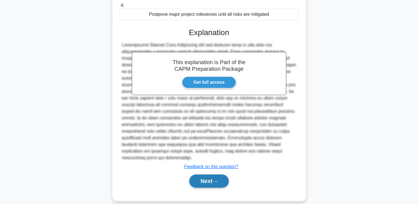
click at [209, 174] on button "Next" at bounding box center [208, 180] width 39 height 13
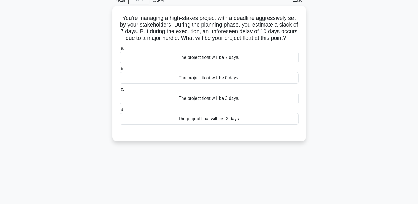
scroll to position [22, 0]
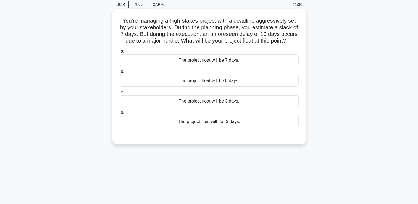
click at [218, 127] on div "The project float will be -3 days." at bounding box center [209, 122] width 179 height 12
click at [120, 114] on input "d. The project float will be -3 days." at bounding box center [120, 113] width 0 height 4
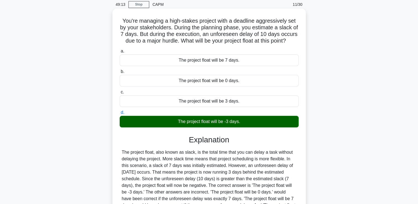
scroll to position [94, 0]
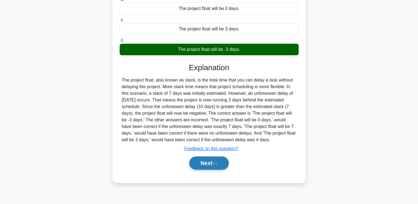
click at [207, 168] on button "Next" at bounding box center [208, 162] width 39 height 13
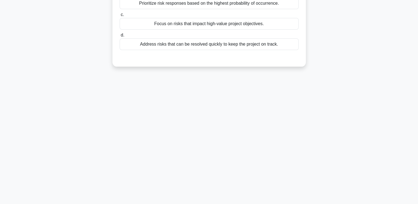
scroll to position [0, 0]
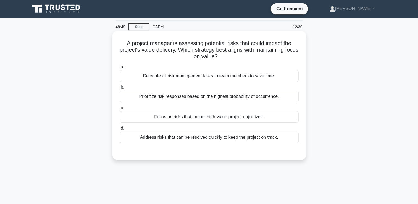
click at [275, 122] on div "Focus on risks that impact high-value project objectives." at bounding box center [209, 117] width 179 height 12
click at [120, 110] on input "c. Focus on risks that impact high-value project objectives." at bounding box center [120, 108] width 0 height 4
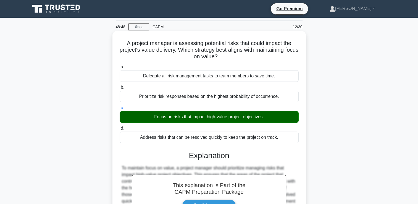
scroll to position [94, 0]
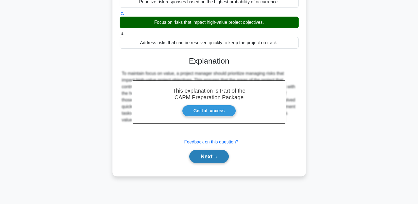
click at [222, 157] on button "Next" at bounding box center [208, 156] width 39 height 13
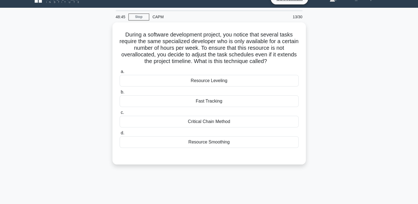
scroll to position [0, 0]
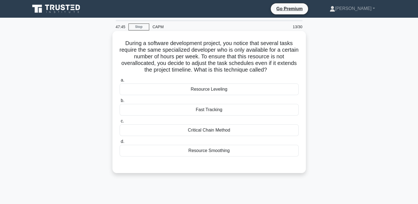
click at [276, 94] on div "Resource Leveling" at bounding box center [209, 89] width 179 height 12
click at [120, 82] on input "a. Resource Leveling" at bounding box center [120, 80] width 0 height 4
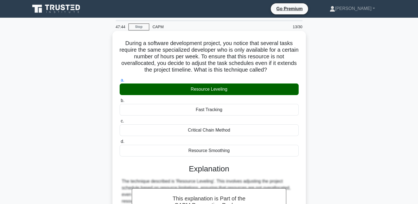
scroll to position [96, 0]
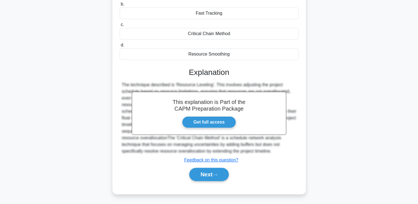
click at [212, 183] on div "a. Resource Leveling b. Fast Tracking c. d." at bounding box center [209, 83] width 180 height 208
click at [211, 180] on button "Next" at bounding box center [208, 174] width 39 height 13
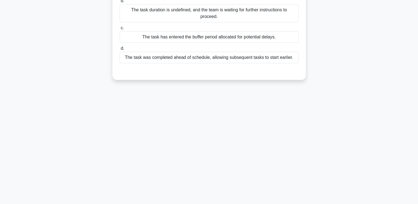
scroll to position [0, 0]
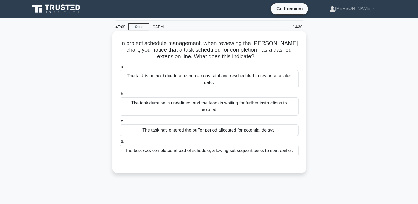
click at [243, 102] on div "The task duration is undefined, and the team is waiting for further instruction…" at bounding box center [209, 106] width 179 height 18
click at [120, 96] on input "b. The task duration is undefined, and the team is waiting for further instruct…" at bounding box center [120, 94] width 0 height 4
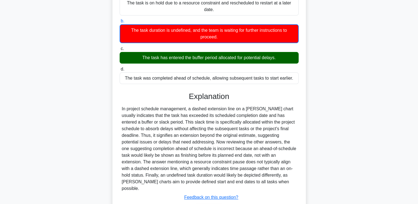
scroll to position [97, 0]
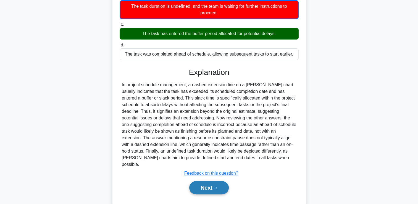
click at [217, 186] on icon at bounding box center [214, 187] width 5 height 3
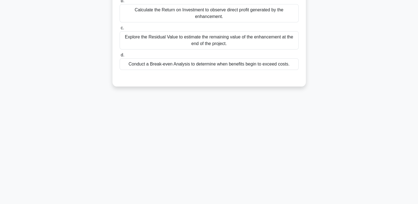
scroll to position [0, 0]
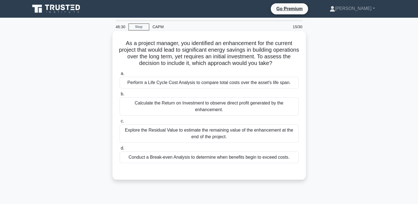
click at [279, 82] on div "Perform a Life Cycle Cost Analysis to compare total costs over the asset's life…" at bounding box center [209, 83] width 179 height 12
click at [120, 75] on input "a. Perform a Life Cycle Cost Analysis to compare total costs over the asset's l…" at bounding box center [120, 74] width 0 height 4
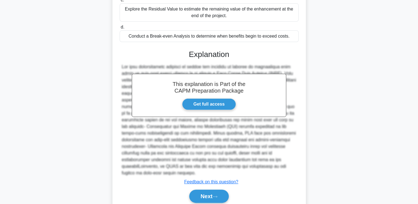
scroll to position [136, 0]
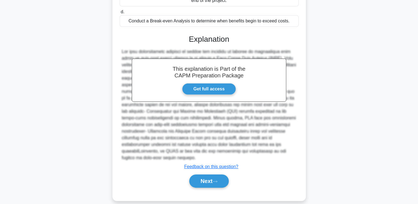
click at [212, 181] on div "Next" at bounding box center [209, 181] width 179 height 18
click at [209, 176] on button "Next" at bounding box center [208, 180] width 39 height 13
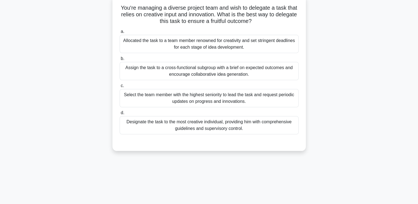
scroll to position [0, 0]
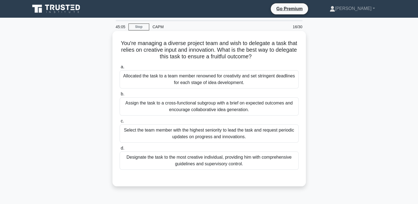
click at [279, 159] on div "Designate the task to the most creative individual, providing him with comprehe…" at bounding box center [209, 160] width 179 height 18
click at [120, 150] on input "d. Designate the task to the most creative individual, providing him with compr…" at bounding box center [120, 148] width 0 height 4
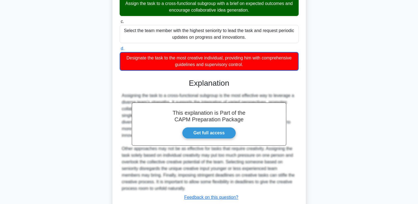
scroll to position [137, 0]
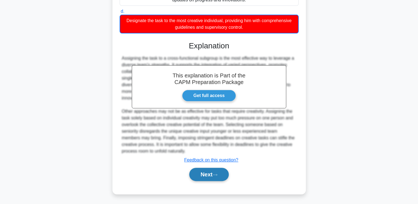
click at [206, 170] on button "Next" at bounding box center [208, 174] width 39 height 13
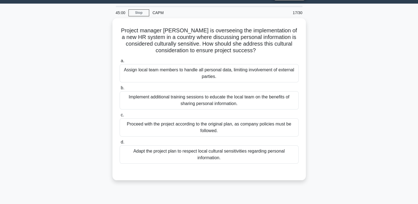
scroll to position [0, 0]
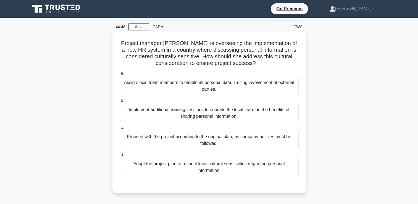
click at [267, 172] on div "Adapt the project plan to respect local cultural sensitivities regarding person…" at bounding box center [209, 167] width 179 height 18
click at [120, 157] on input "d. Adapt the project plan to respect local cultural sensitivities regarding per…" at bounding box center [120, 155] width 0 height 4
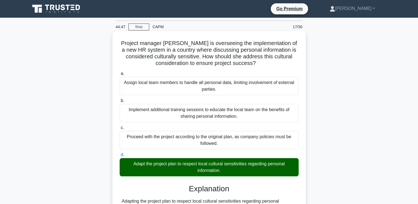
scroll to position [96, 0]
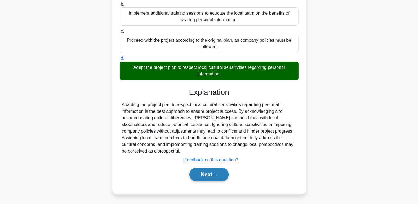
click at [226, 175] on button "Next" at bounding box center [208, 174] width 39 height 13
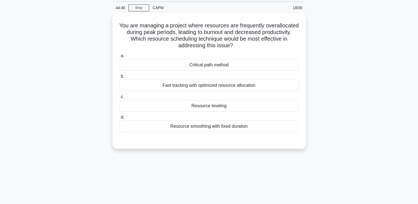
scroll to position [0, 0]
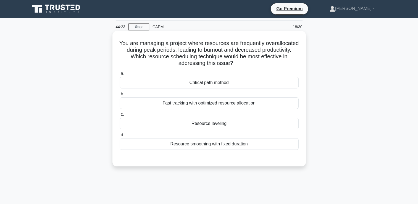
click at [268, 128] on div "Resource leveling" at bounding box center [209, 124] width 179 height 12
click at [120, 116] on input "c. Resource leveling" at bounding box center [120, 115] width 0 height 4
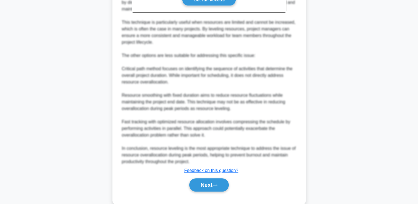
scroll to position [222, 0]
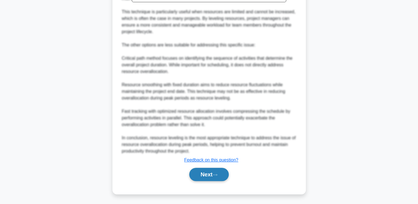
drag, startPoint x: 217, startPoint y: 165, endPoint x: 217, endPoint y: 173, distance: 8.3
click at [217, 173] on div "Next" at bounding box center [209, 174] width 179 height 18
click at [217, 173] on icon at bounding box center [214, 174] width 5 height 3
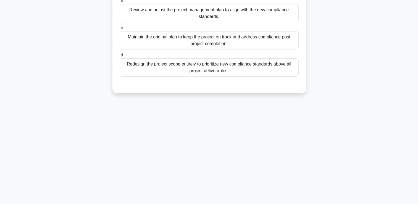
scroll to position [0, 0]
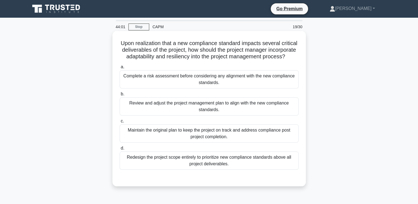
click at [277, 114] on div "Review and adjust the project management plan to align with the new compliance …" at bounding box center [209, 106] width 179 height 18
click at [120, 96] on input "b. Review and adjust the project management plan to align with the new complian…" at bounding box center [120, 94] width 0 height 4
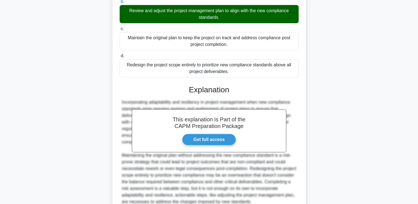
scroll to position [149, 0]
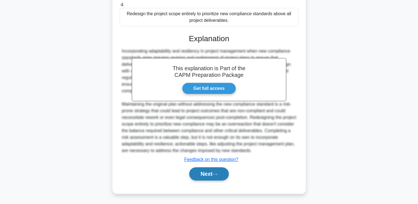
click at [224, 172] on button "Next" at bounding box center [208, 173] width 39 height 13
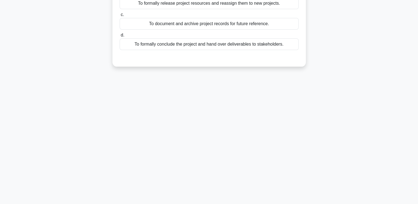
scroll to position [0, 0]
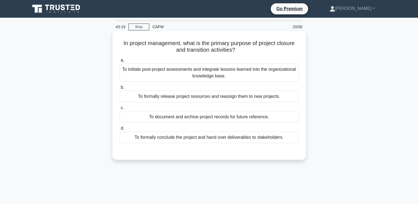
click at [291, 139] on div "To formally conclude the project and hand over deliverables to stakeholders." at bounding box center [209, 137] width 179 height 12
click at [120, 130] on input "d. To formally conclude the project and hand over deliverables to stakeholders." at bounding box center [120, 128] width 0 height 4
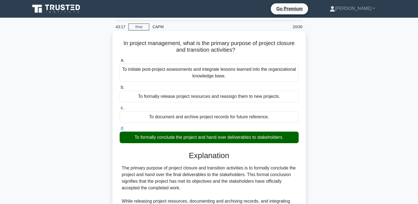
scroll to position [94, 0]
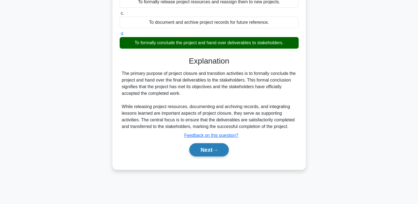
click at [223, 153] on button "Next" at bounding box center [208, 149] width 39 height 13
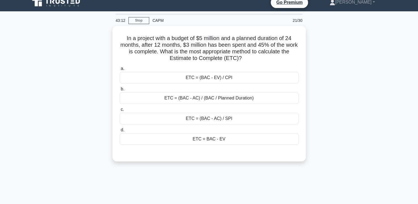
scroll to position [0, 0]
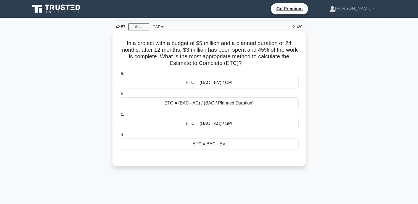
click at [268, 80] on div "ETC = (BAC - EV) / CPI" at bounding box center [209, 83] width 179 height 12
click at [120, 75] on input "a. ETC = (BAC - EV) / CPI" at bounding box center [120, 74] width 0 height 4
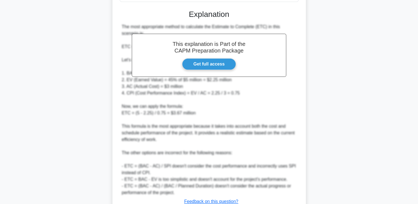
scroll to position [171, 0]
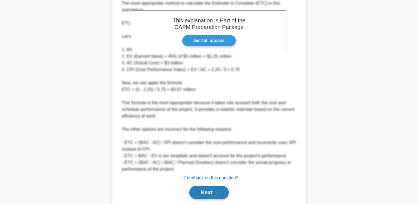
click at [217, 191] on icon at bounding box center [214, 192] width 5 height 3
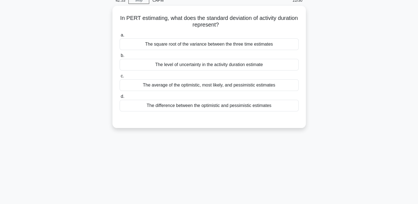
scroll to position [0, 0]
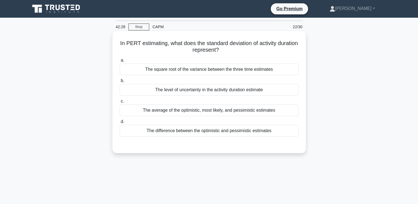
click at [237, 85] on div "The level of uncertainty in the activity duration estimate" at bounding box center [209, 90] width 179 height 12
click at [120, 83] on input "b. The level of uncertainty in the activity duration estimate" at bounding box center [120, 81] width 0 height 4
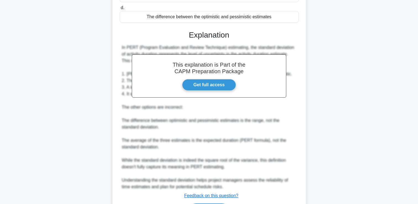
scroll to position [149, 0]
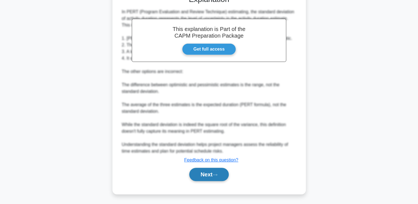
click at [202, 174] on button "Next" at bounding box center [208, 174] width 39 height 13
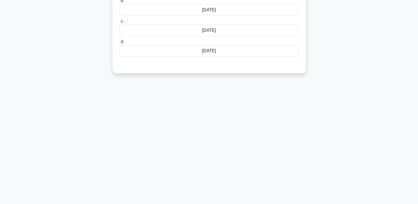
scroll to position [0, 0]
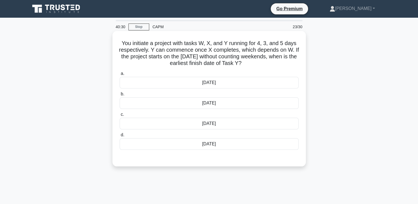
click at [253, 80] on div "15th June" at bounding box center [209, 83] width 179 height 12
click at [120, 75] on input "a. 15th June" at bounding box center [120, 74] width 0 height 4
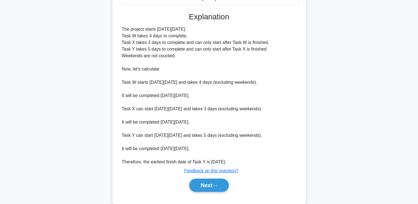
scroll to position [147, 0]
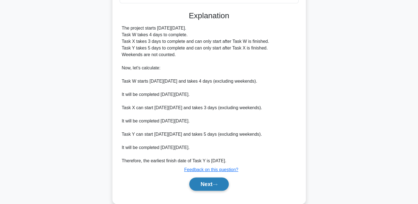
click at [210, 183] on button "Next" at bounding box center [208, 183] width 39 height 13
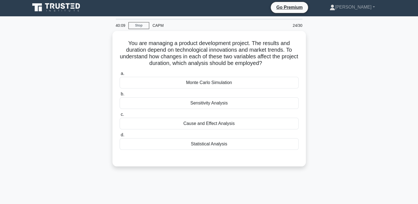
scroll to position [0, 0]
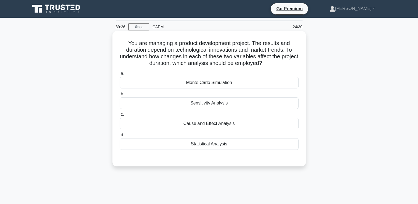
click at [285, 103] on div "Sensitivity Analysis" at bounding box center [209, 103] width 179 height 12
click at [120, 96] on input "b. Sensitivity Analysis" at bounding box center [120, 94] width 0 height 4
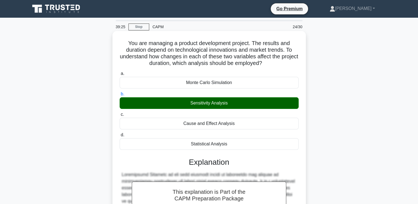
scroll to position [103, 0]
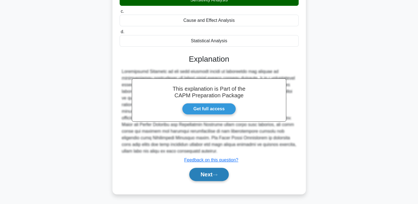
click at [215, 178] on button "Next" at bounding box center [208, 174] width 39 height 13
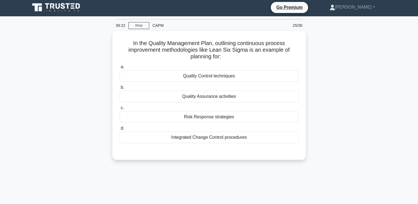
scroll to position [0, 0]
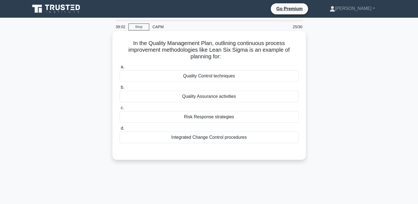
click at [239, 97] on div "Quality Assurance activities" at bounding box center [209, 97] width 179 height 12
click at [120, 89] on input "b. Quality Assurance activities" at bounding box center [120, 88] width 0 height 4
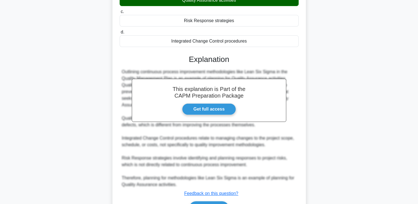
scroll to position [130, 0]
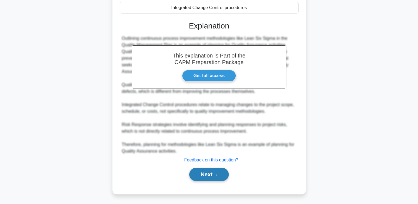
click at [204, 173] on button "Next" at bounding box center [208, 174] width 39 height 13
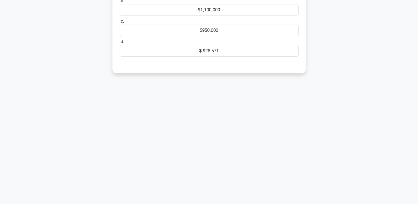
scroll to position [0, 0]
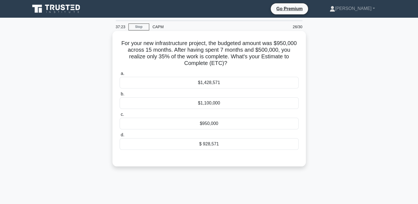
drag, startPoint x: 223, startPoint y: 103, endPoint x: 207, endPoint y: 105, distance: 16.8
click at [207, 105] on div "$1,100,000" at bounding box center [209, 103] width 179 height 12
click at [120, 96] on input "b. $1,100,000" at bounding box center [120, 94] width 0 height 4
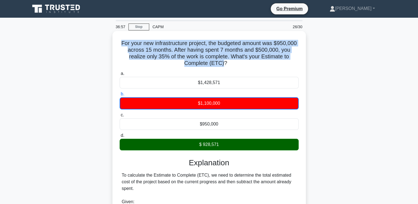
drag, startPoint x: 224, startPoint y: 65, endPoint x: 118, endPoint y: 43, distance: 107.8
click at [118, 43] on div "For your new infrastructure project, the budgeted amount was $950,000 across 15…" at bounding box center [209, 190] width 189 height 315
click at [244, 55] on h5 "For your new infrastructure project, the budgeted amount was $950,000 across 15…" at bounding box center [209, 53] width 180 height 27
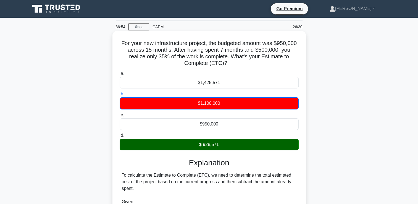
drag, startPoint x: 234, startPoint y: 62, endPoint x: 126, endPoint y: 43, distance: 110.0
click at [126, 43] on h5 "For your new infrastructure project, the budgeted amount was $950,000 across 15…" at bounding box center [209, 53] width 180 height 27
copy h5 "For your new infrastructure project, the budgeted amount was $950,000 across 15…"
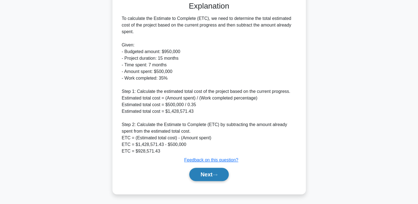
click at [208, 169] on button "Next" at bounding box center [208, 174] width 39 height 13
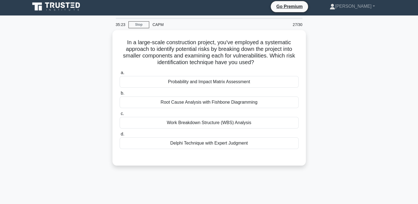
scroll to position [0, 0]
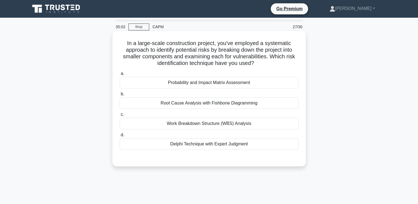
click at [208, 124] on div "Work Breakdown Structure (WBS) Analysis" at bounding box center [209, 124] width 179 height 12
click at [120, 116] on input "c. Work Breakdown Structure (WBS) Analysis" at bounding box center [120, 115] width 0 height 4
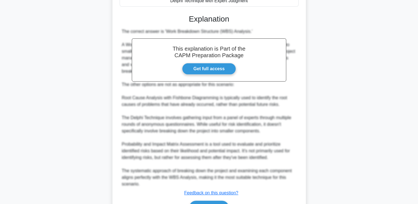
scroll to position [157, 0]
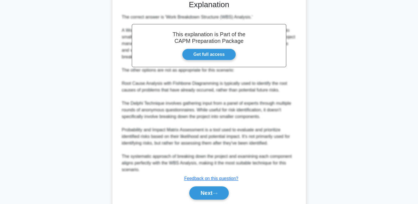
click at [201, 185] on div "Next" at bounding box center [209, 193] width 179 height 18
click at [200, 191] on button "Next" at bounding box center [208, 192] width 39 height 13
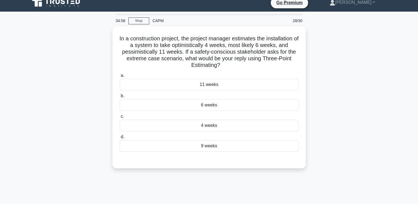
scroll to position [5, 0]
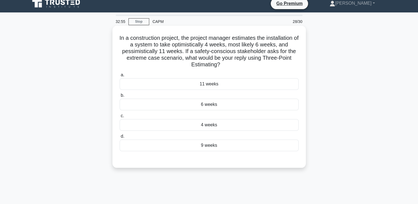
click at [257, 108] on div "6 weeks" at bounding box center [209, 105] width 179 height 12
click at [120, 97] on input "b. 6 weeks" at bounding box center [120, 96] width 0 height 4
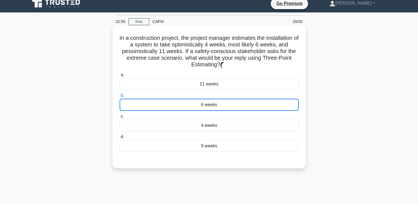
click at [257, 108] on div "6 weeks" at bounding box center [209, 105] width 179 height 12
click at [120, 97] on input "b. 6 weeks" at bounding box center [120, 96] width 0 height 4
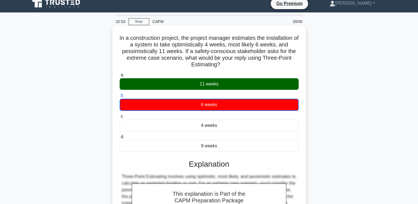
click at [257, 108] on div "6 weeks" at bounding box center [209, 105] width 179 height 12
click at [120, 97] on input "b. 6 weeks" at bounding box center [120, 96] width 0 height 4
click at [257, 108] on div "6 weeks" at bounding box center [209, 105] width 179 height 12
click at [120, 97] on input "b. 6 weeks" at bounding box center [120, 96] width 0 height 4
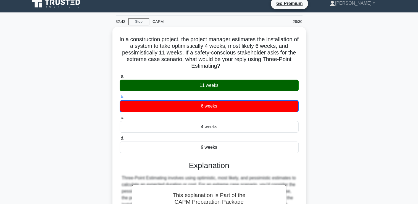
drag, startPoint x: 222, startPoint y: 66, endPoint x: 112, endPoint y: 38, distance: 113.9
click at [112, 38] on div "In a construction project, the project manager estimates the installation of a …" at bounding box center [209, 157] width 365 height 260
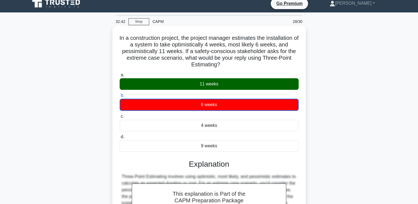
copy h5 "In a construction project, the project manager estimates the installation of a …"
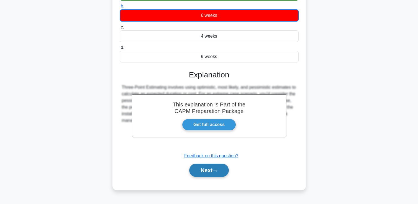
click at [197, 172] on button "Next" at bounding box center [208, 169] width 39 height 13
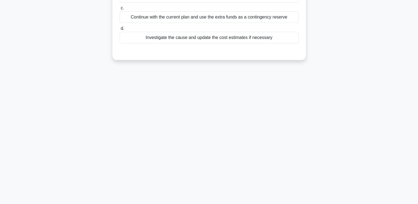
scroll to position [0, 0]
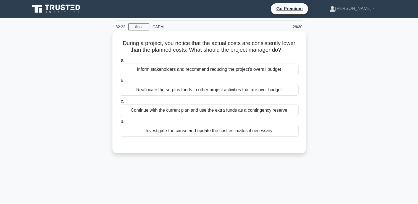
click at [256, 130] on div "Investigate the cause and update the cost estimates if necessary" at bounding box center [209, 131] width 179 height 12
click at [120, 123] on input "d. Investigate the cause and update the cost estimates if necessary" at bounding box center [120, 122] width 0 height 4
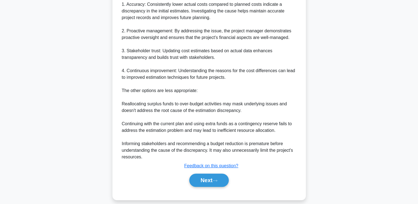
scroll to position [189, 0]
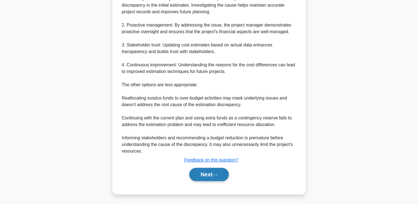
click at [212, 173] on button "Next" at bounding box center [208, 174] width 39 height 13
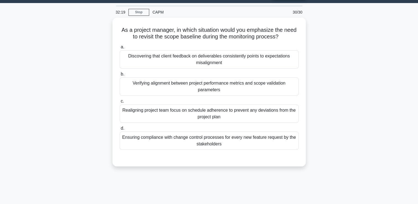
scroll to position [0, 0]
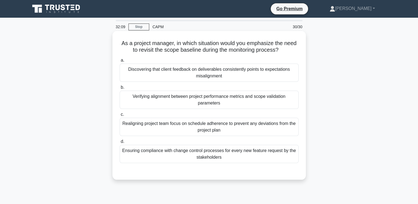
click at [284, 73] on div "Discovering that client feedback on deliverables consistently points to expecta…" at bounding box center [209, 73] width 179 height 18
click at [120, 62] on input "a. Discovering that client feedback on deliverables consistently points to expe…" at bounding box center [120, 61] width 0 height 4
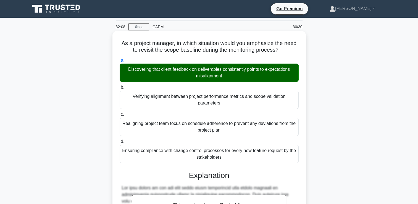
scroll to position [136, 0]
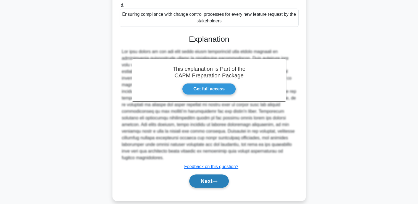
click at [225, 174] on button "Next" at bounding box center [208, 180] width 39 height 13
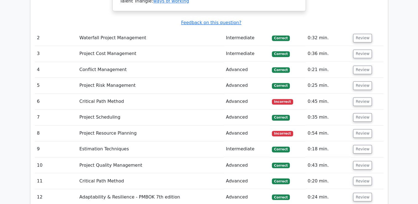
scroll to position [869, 0]
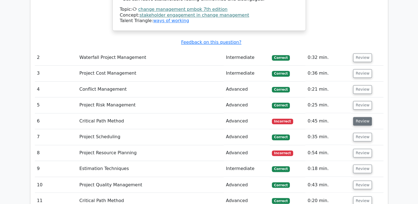
click at [359, 117] on button "Review" at bounding box center [362, 121] width 19 height 9
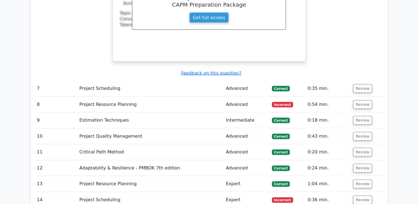
scroll to position [1167, 0]
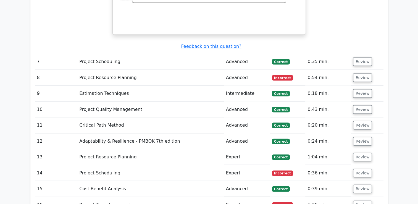
click at [362, 70] on td "Review" at bounding box center [367, 78] width 32 height 16
click at [360, 73] on button "Review" at bounding box center [362, 77] width 19 height 9
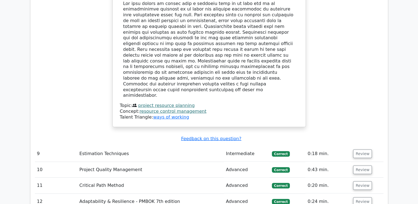
scroll to position [1466, 0]
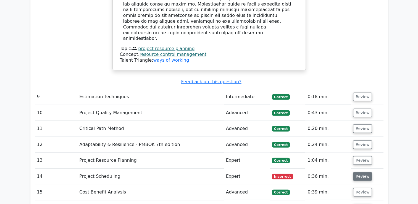
click at [357, 172] on button "Review" at bounding box center [362, 176] width 19 height 9
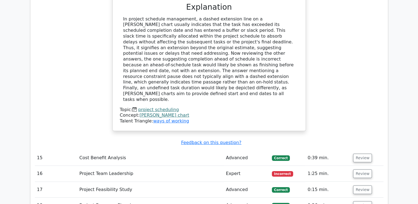
scroll to position [1785, 0]
click at [365, 169] on button "Review" at bounding box center [362, 173] width 19 height 9
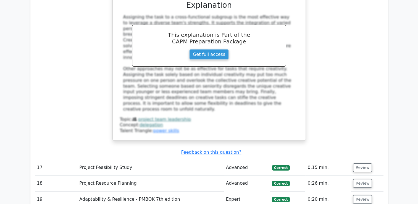
scroll to position [2102, 0]
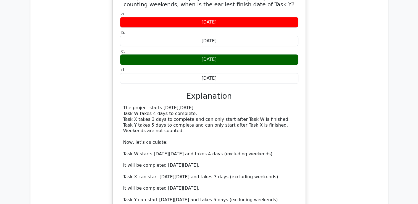
scroll to position [2557, 0]
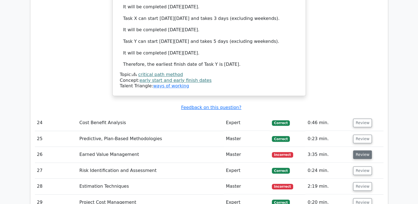
click at [365, 150] on button "Review" at bounding box center [362, 154] width 19 height 9
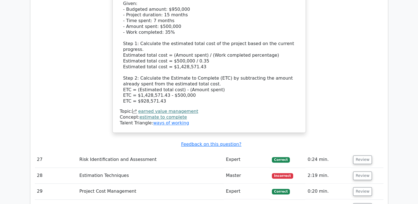
scroll to position [2880, 0]
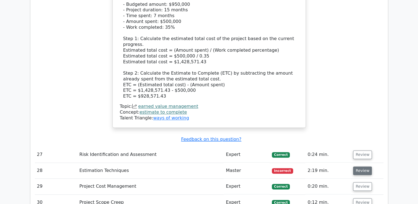
click at [358, 166] on button "Review" at bounding box center [362, 170] width 19 height 9
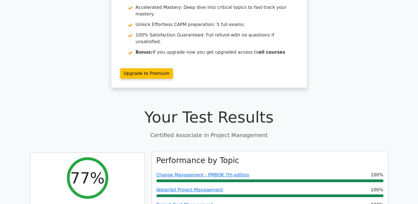
scroll to position [0, 0]
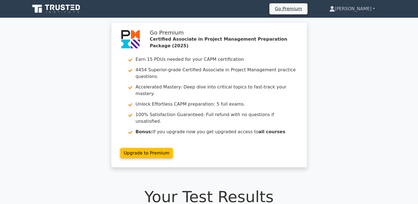
click at [365, 11] on link "[PERSON_NAME]" at bounding box center [352, 8] width 72 height 11
click at [360, 17] on link "Profile" at bounding box center [338, 21] width 44 height 9
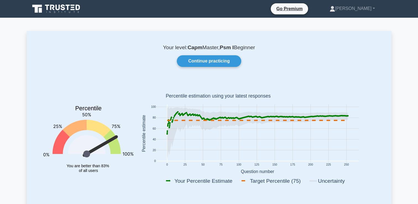
click at [57, 15] on link at bounding box center [56, 8] width 53 height 13
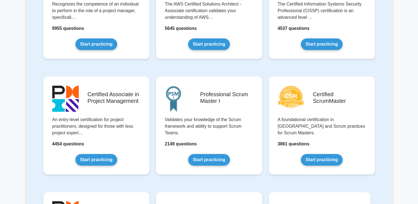
scroll to position [168, 0]
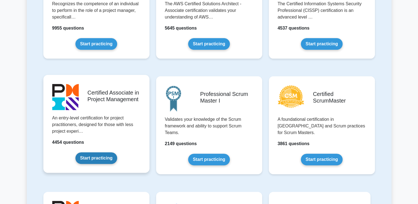
click at [98, 155] on link "Start practicing" at bounding box center [96, 158] width 42 height 12
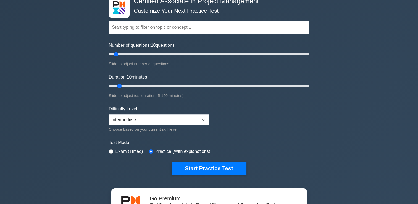
scroll to position [21, 0]
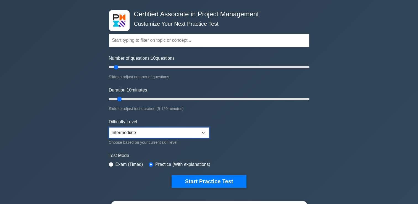
click at [179, 127] on select "Beginner Intermediate Expert" at bounding box center [159, 132] width 100 height 10
click at [109, 127] on select "Beginner Intermediate Expert" at bounding box center [159, 132] width 100 height 10
click at [165, 136] on select "Beginner Intermediate Expert" at bounding box center [159, 132] width 100 height 10
select select "expert"
click at [109, 127] on select "Beginner Intermediate Expert" at bounding box center [159, 132] width 100 height 10
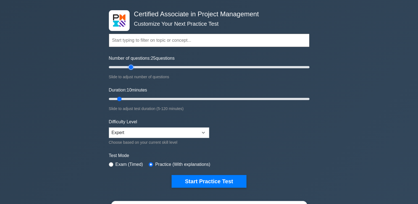
click at [133, 66] on input "Number of questions: 25 questions" at bounding box center [209, 67] width 200 height 7
type input "30"
click at [136, 68] on input "Number of questions: 30 questions" at bounding box center [209, 67] width 200 height 7
type input "55"
click at [193, 98] on input "Duration: 55 minutes" at bounding box center [209, 99] width 200 height 7
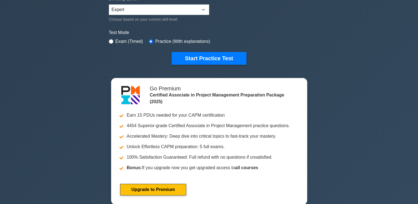
scroll to position [0, 0]
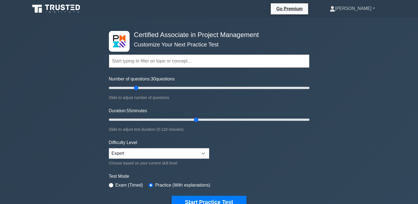
click at [372, 13] on link "[PERSON_NAME]" at bounding box center [352, 8] width 72 height 11
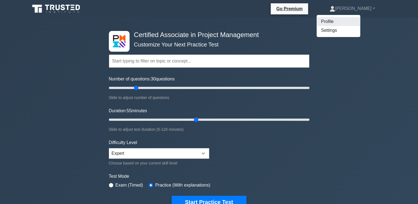
click at [357, 25] on link "Profile" at bounding box center [338, 21] width 44 height 9
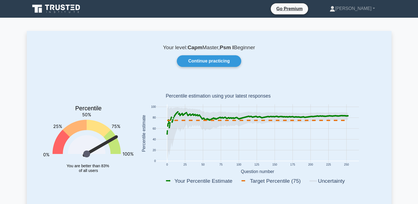
click at [49, 3] on link at bounding box center [56, 8] width 53 height 13
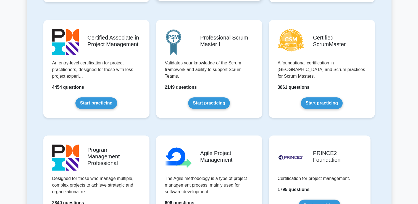
scroll to position [226, 0]
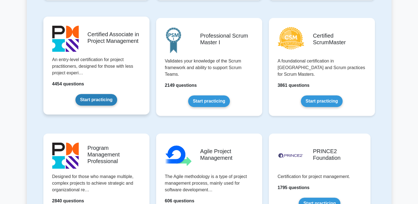
click at [103, 97] on link "Start practicing" at bounding box center [96, 100] width 42 height 12
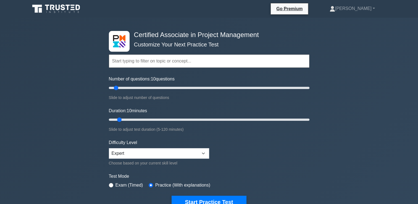
click at [150, 84] on div "Number of questions: 10 questions Slide to adjust number of questions" at bounding box center [209, 88] width 200 height 25
click at [153, 88] on input "Number of questions: 45 questions" at bounding box center [209, 88] width 200 height 7
click at [145, 88] on input "Number of questions: 40 questions" at bounding box center [209, 88] width 200 height 7
click at [140, 89] on input "Number of questions: 35 questions" at bounding box center [209, 88] width 200 height 7
type input "30"
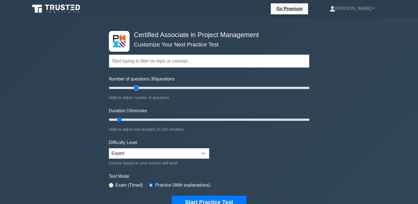
click at [138, 89] on input "Number of questions: 30 questions" at bounding box center [209, 88] width 200 height 7
type input "55"
click at [196, 121] on input "Duration: 55 minutes" at bounding box center [209, 119] width 200 height 7
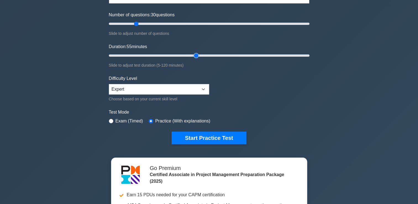
scroll to position [66, 0]
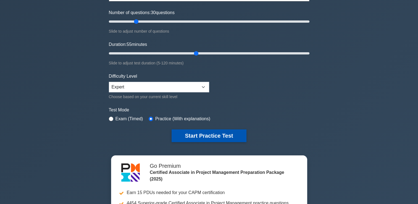
click at [201, 133] on button "Start Practice Test" at bounding box center [209, 135] width 75 height 13
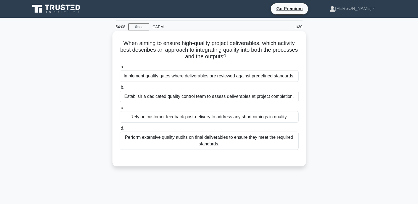
click at [288, 79] on div "Implement quality gates where deliverables are reviewed against predefined stan…" at bounding box center [209, 76] width 179 height 12
click at [120, 69] on input "a. Implement quality gates where deliverables are reviewed against predefined s…" at bounding box center [120, 67] width 0 height 4
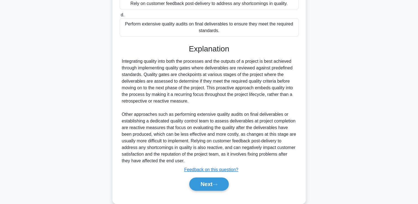
scroll to position [115, 0]
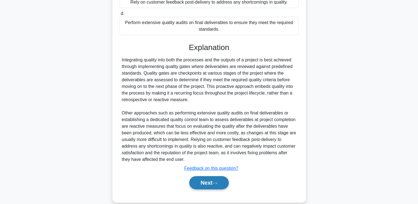
click at [223, 188] on button "Next" at bounding box center [208, 182] width 39 height 13
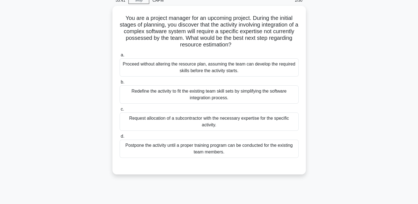
scroll to position [30, 0]
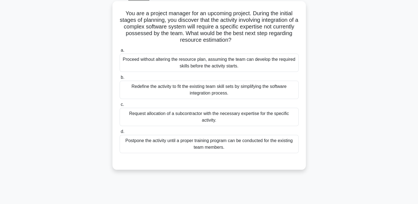
click at [239, 115] on div "Request allocation of a subcontractor with the necessary expertise for the spec…" at bounding box center [209, 117] width 179 height 18
click at [120, 106] on input "c. Request allocation of a subcontractor with the necessary expertise for the s…" at bounding box center [120, 105] width 0 height 4
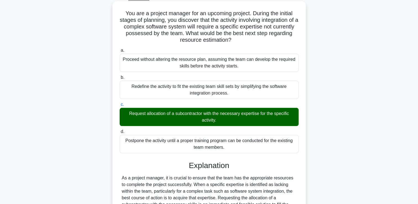
scroll to position [163, 0]
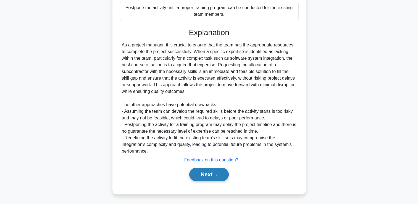
click at [205, 177] on button "Next" at bounding box center [208, 174] width 39 height 13
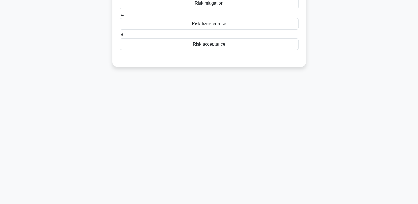
scroll to position [0, 0]
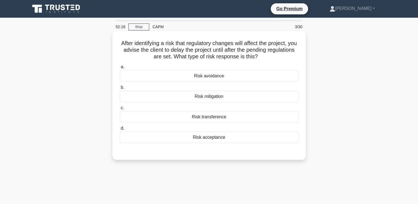
click at [279, 71] on div "Risk avoidance" at bounding box center [209, 76] width 179 height 12
click at [120, 69] on input "a. Risk avoidance" at bounding box center [120, 67] width 0 height 4
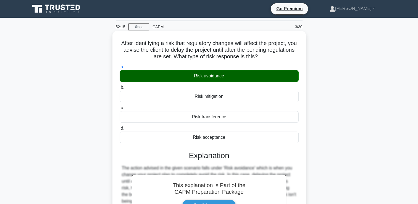
scroll to position [94, 0]
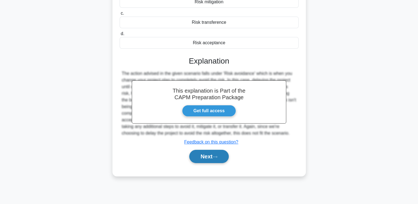
click at [225, 155] on button "Next" at bounding box center [208, 156] width 39 height 13
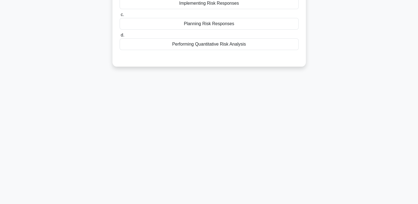
scroll to position [0, 0]
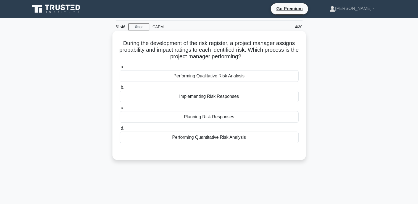
click at [253, 76] on div "Performing Qualitative Risk Analysis" at bounding box center [209, 76] width 179 height 12
click at [120, 69] on input "a. Performing Qualitative Risk Analysis" at bounding box center [120, 67] width 0 height 4
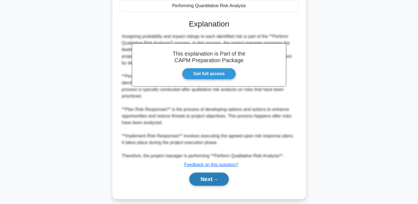
scroll to position [130, 0]
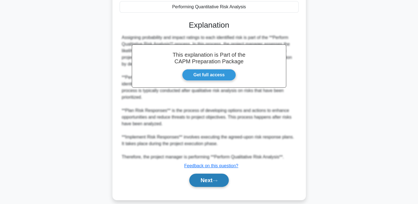
click at [213, 175] on button "Next" at bounding box center [208, 179] width 39 height 13
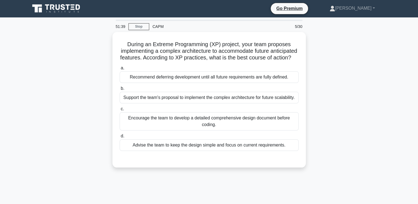
scroll to position [0, 0]
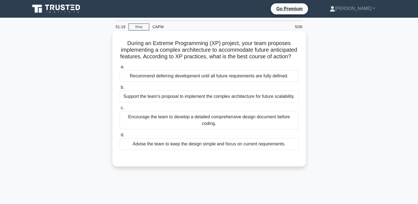
click at [289, 150] on div "Advise the team to keep the design simple and focus on current requirements." at bounding box center [209, 144] width 179 height 12
click at [120, 137] on input "d. Advise the team to keep the design simple and focus on current requirements." at bounding box center [120, 135] width 0 height 4
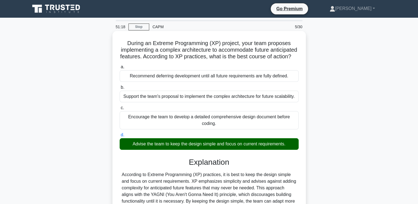
scroll to position [94, 0]
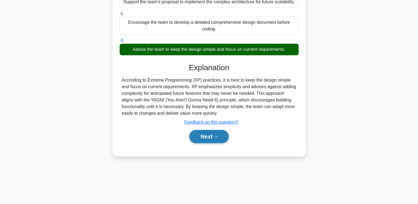
click at [213, 140] on button "Next" at bounding box center [208, 136] width 39 height 13
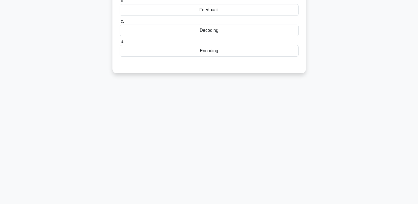
scroll to position [0, 0]
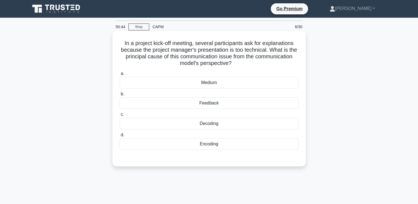
click at [273, 123] on div "Decoding" at bounding box center [209, 124] width 179 height 12
click at [120, 116] on input "c. Decoding" at bounding box center [120, 115] width 0 height 4
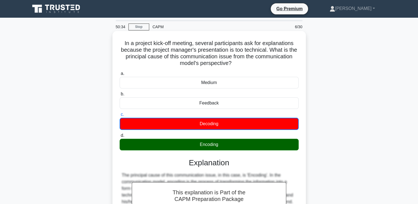
drag, startPoint x: 238, startPoint y: 62, endPoint x: 117, endPoint y: 43, distance: 122.6
click at [117, 43] on div "In a project kick-off meeting, several participants ask for explanations becaus…" at bounding box center [209, 157] width 189 height 249
copy h5 "In a project kick-off meeting, several participants ask for explanations becaus…"
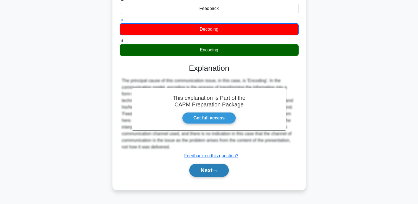
click at [196, 173] on button "Next" at bounding box center [208, 169] width 39 height 13
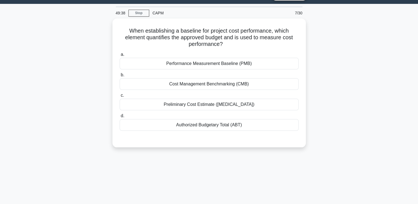
scroll to position [0, 0]
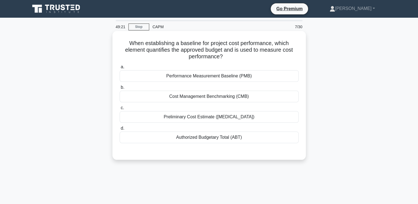
click at [291, 77] on div "Performance Measurement Baseline (PMB)" at bounding box center [209, 76] width 179 height 12
click at [120, 69] on input "a. Performance Measurement Baseline (PMB)" at bounding box center [120, 67] width 0 height 4
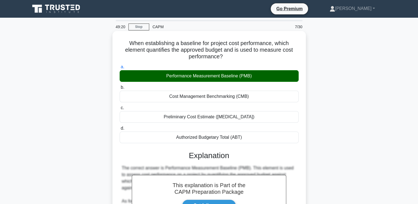
scroll to position [94, 0]
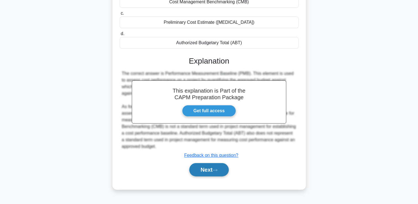
click at [225, 165] on button "Next" at bounding box center [208, 169] width 39 height 13
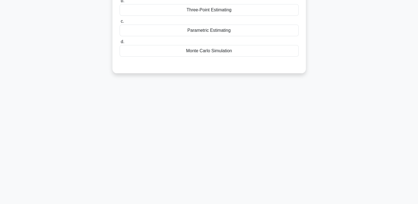
scroll to position [0, 0]
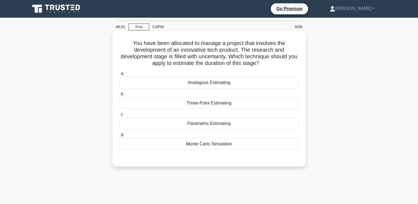
click at [276, 103] on div "Three-Point Estimating" at bounding box center [209, 103] width 179 height 12
click at [120, 96] on input "b. Three-Point Estimating" at bounding box center [120, 94] width 0 height 4
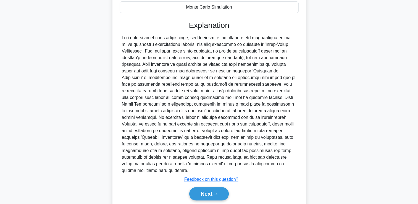
scroll to position [149, 0]
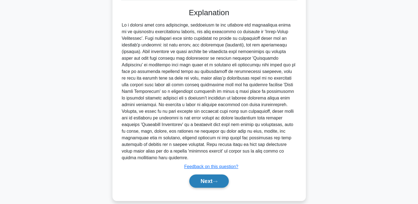
click at [213, 178] on button "Next" at bounding box center [208, 180] width 39 height 13
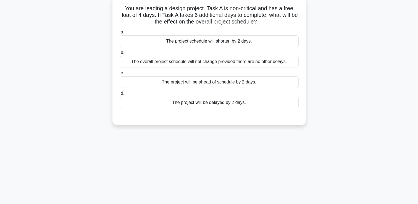
scroll to position [0, 0]
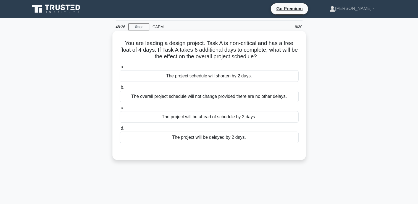
click at [277, 141] on div "The project will be delayed by 2 days." at bounding box center [209, 137] width 179 height 12
click at [120, 130] on input "d. The project will be delayed by 2 days." at bounding box center [120, 128] width 0 height 4
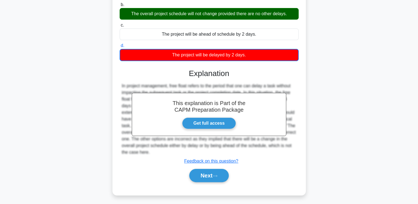
scroll to position [94, 0]
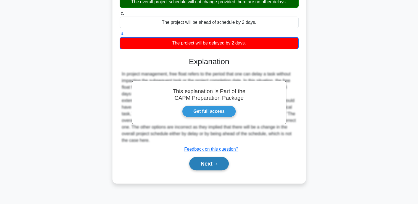
click at [210, 160] on button "Next" at bounding box center [208, 163] width 39 height 13
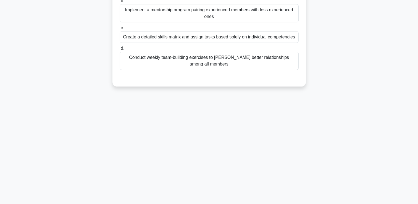
scroll to position [0, 0]
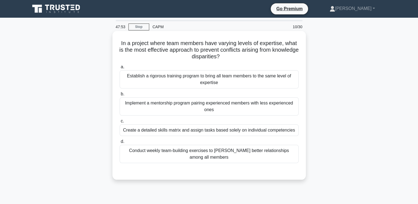
click at [287, 101] on div "Implement a mentorship program pairing experienced members with less experience…" at bounding box center [209, 106] width 179 height 18
click at [120, 96] on input "b. Implement a mentorship program pairing experienced members with less experie…" at bounding box center [120, 94] width 0 height 4
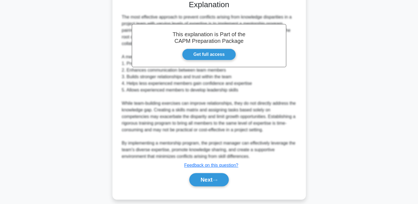
scroll to position [176, 0]
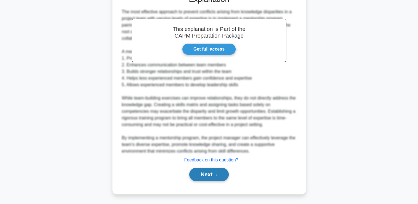
click at [217, 175] on icon at bounding box center [214, 174] width 5 height 3
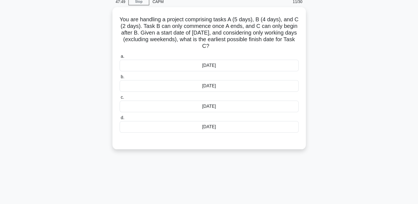
scroll to position [0, 0]
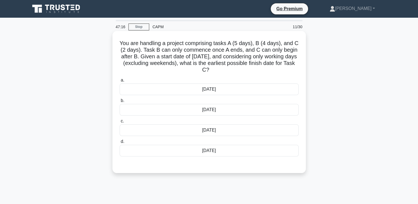
drag, startPoint x: 233, startPoint y: 70, endPoint x: 120, endPoint y: 39, distance: 116.6
click at [120, 39] on div "You are handling a project comprising tasks A (5 days), B (4 days), and C (2 da…" at bounding box center [209, 102] width 189 height 138
copy h5 "You are handling a project comprising tasks A (5 days), B (4 days), and C (2 da…"
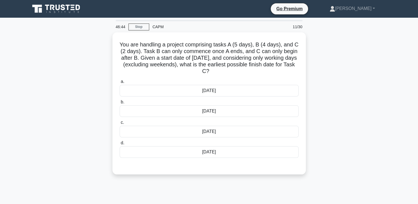
click at [325, 51] on div "You are handling a project comprising tasks A (5 days), B (4 days), and C (2 da…" at bounding box center [209, 106] width 365 height 149
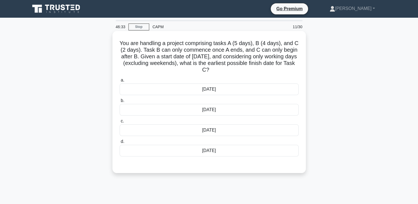
click at [194, 132] on div "16th October" at bounding box center [209, 130] width 179 height 12
click at [120, 123] on input "c. 16th October" at bounding box center [120, 121] width 0 height 4
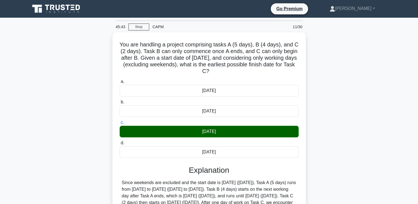
scroll to position [94, 0]
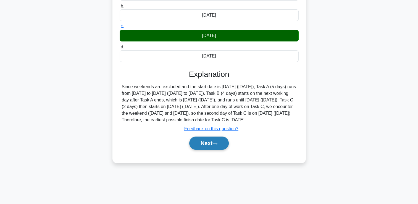
click at [218, 147] on button "Next" at bounding box center [208, 142] width 39 height 13
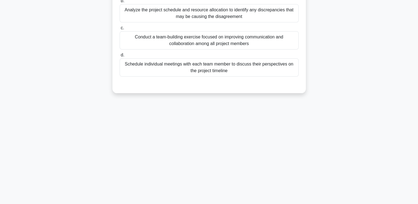
scroll to position [0, 0]
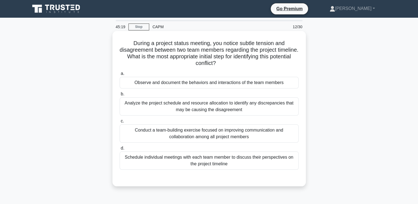
click at [257, 165] on div "Schedule individual meetings with each team member to discuss their perspective…" at bounding box center [209, 160] width 179 height 18
click at [120, 150] on input "d. Schedule individual meetings with each team member to discuss their perspect…" at bounding box center [120, 148] width 0 height 4
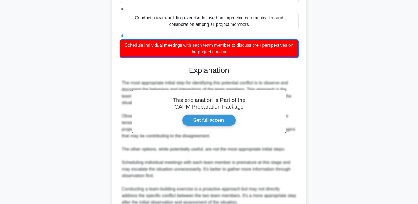
scroll to position [216, 0]
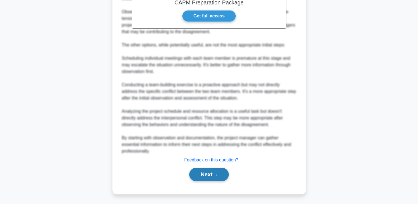
click at [213, 172] on button "Next" at bounding box center [208, 174] width 39 height 13
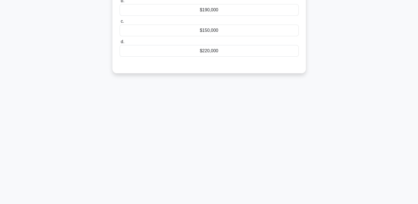
scroll to position [0, 0]
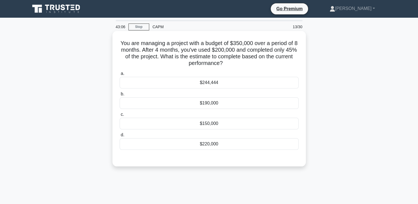
click at [270, 77] on label "a. $244,444" at bounding box center [209, 79] width 179 height 18
click at [120, 75] on input "a. $244,444" at bounding box center [120, 74] width 0 height 4
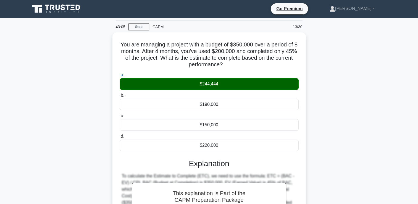
scroll to position [94, 0]
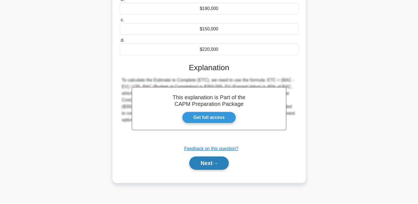
click at [203, 167] on button "Next" at bounding box center [208, 162] width 39 height 13
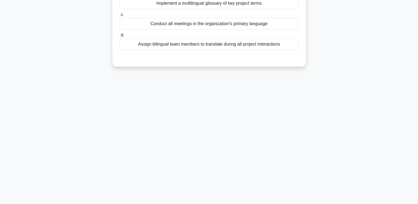
scroll to position [0, 0]
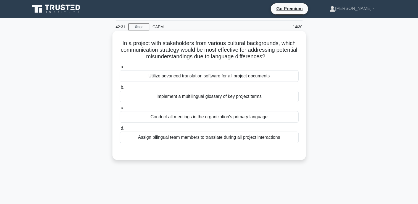
click at [286, 118] on div "Conduct all meetings in the organization's primary language" at bounding box center [209, 117] width 179 height 12
click at [120, 110] on input "c. Conduct all meetings in the organization's primary language" at bounding box center [120, 108] width 0 height 4
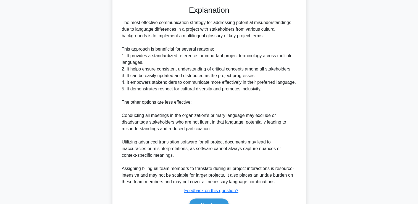
scroll to position [176, 0]
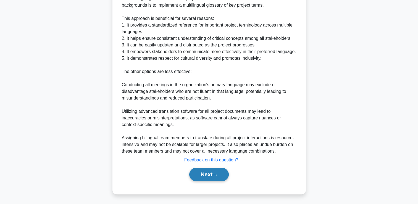
click at [208, 180] on button "Next" at bounding box center [208, 174] width 39 height 13
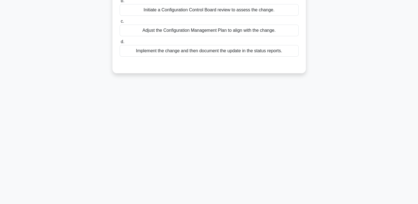
scroll to position [0, 0]
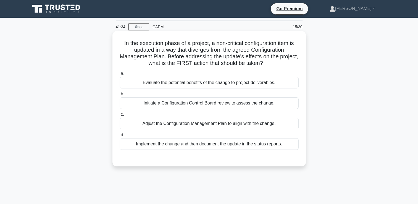
click at [277, 100] on div "Initiate a Configuration Control Board review to assess the change." at bounding box center [209, 103] width 179 height 12
click at [120, 96] on input "b. Initiate a Configuration Control Board review to assess the change." at bounding box center [120, 94] width 0 height 4
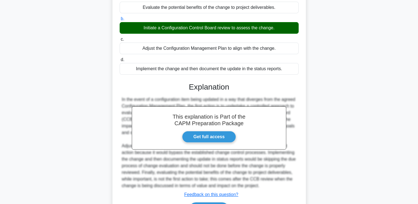
scroll to position [110, 0]
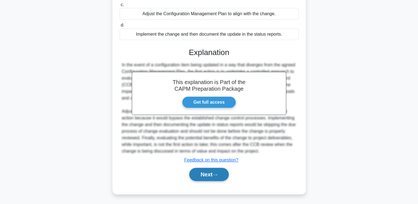
click at [202, 177] on button "Next" at bounding box center [208, 174] width 39 height 13
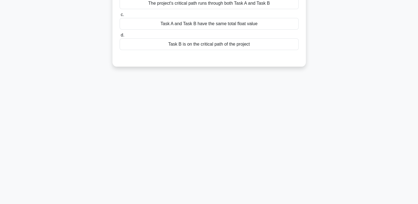
scroll to position [0, 0]
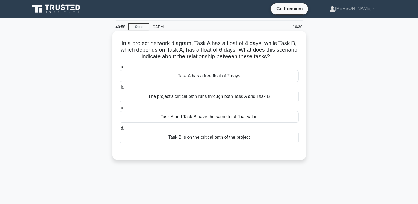
click at [226, 79] on div "Task A has a free float of 2 days" at bounding box center [209, 76] width 179 height 12
click at [120, 69] on input "a. Task A has a free float of 2 days" at bounding box center [120, 67] width 0 height 4
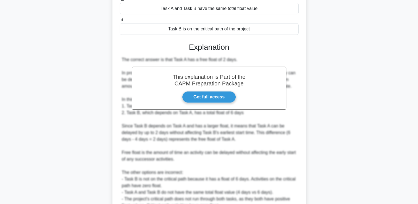
scroll to position [163, 0]
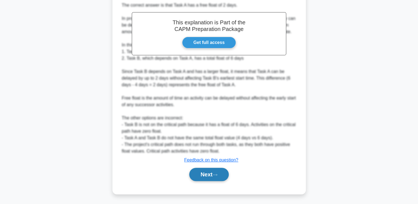
click at [206, 172] on button "Next" at bounding box center [208, 174] width 39 height 13
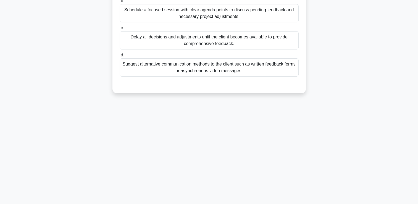
scroll to position [0, 0]
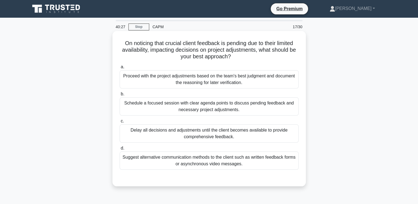
click at [292, 163] on div "Suggest alternative communication methods to the client such as written feedbac…" at bounding box center [209, 160] width 179 height 18
click at [120, 150] on input "d. Suggest alternative communication methods to the client such as written feed…" at bounding box center [120, 148] width 0 height 4
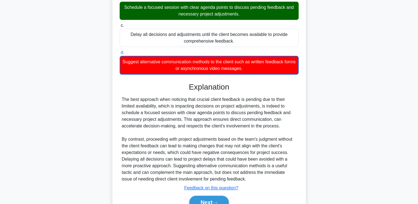
scroll to position [123, 0]
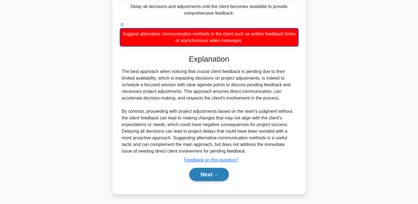
click at [216, 174] on icon at bounding box center [215, 175] width 4 height 2
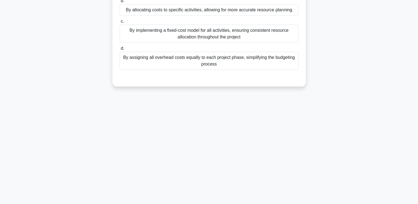
scroll to position [0, 0]
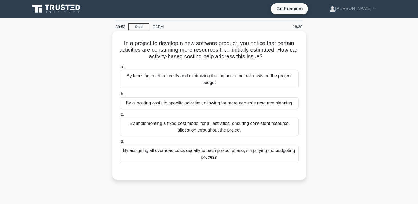
click at [280, 104] on div "By allocating costs to specific activities, allowing for more accurate resource…" at bounding box center [209, 103] width 179 height 12
click at [120, 96] on input "b. By allocating costs to specific activities, allowing for more accurate resou…" at bounding box center [120, 94] width 0 height 4
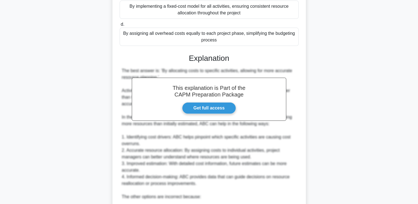
scroll to position [209, 0]
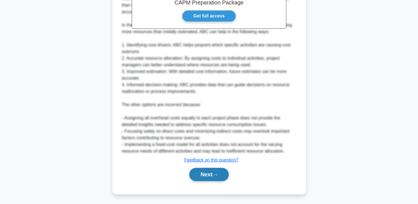
click at [223, 175] on button "Next" at bounding box center [208, 174] width 39 height 13
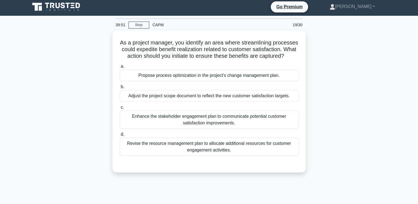
scroll to position [0, 0]
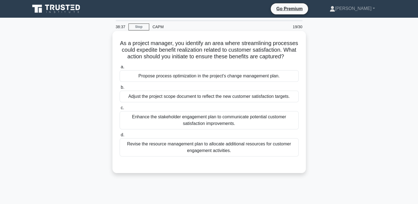
click at [197, 102] on div "Adjust the project scope document to reflect the new customer satisfaction targ…" at bounding box center [209, 97] width 179 height 12
click at [120, 89] on input "b. Adjust the project scope document to reflect the new customer satisfaction t…" at bounding box center [120, 88] width 0 height 4
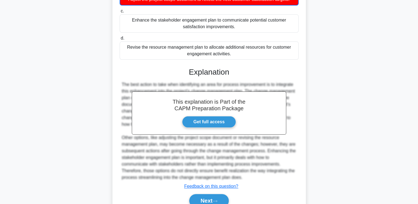
scroll to position [130, 0]
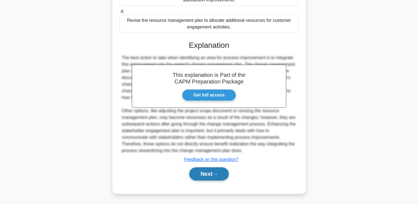
click at [205, 176] on button "Next" at bounding box center [208, 173] width 39 height 13
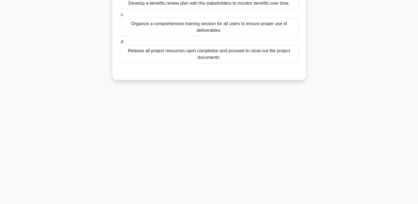
scroll to position [0, 0]
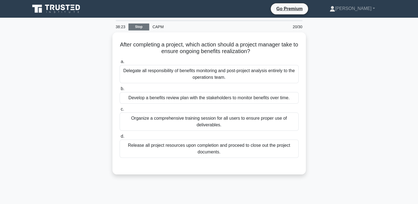
click at [135, 23] on link "Stop" at bounding box center [138, 26] width 21 height 7
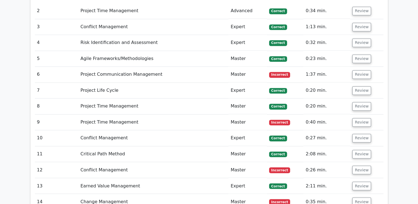
scroll to position [880, 0]
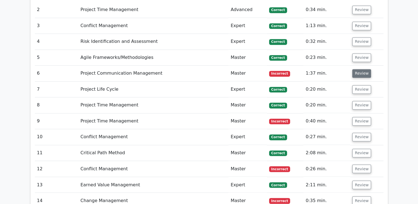
click at [362, 69] on button "Review" at bounding box center [361, 73] width 19 height 9
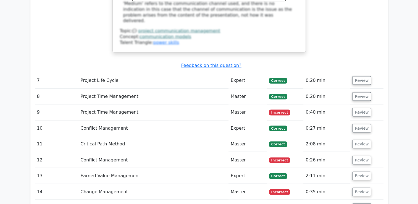
scroll to position [1139, 0]
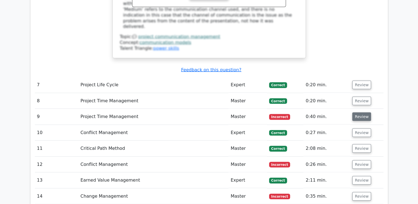
click at [358, 112] on button "Review" at bounding box center [361, 116] width 19 height 9
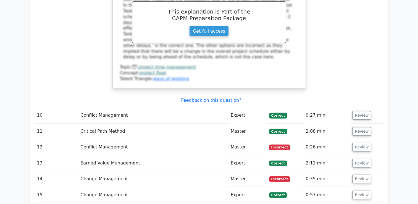
scroll to position [1412, 0]
click at [362, 143] on button "Review" at bounding box center [361, 147] width 19 height 9
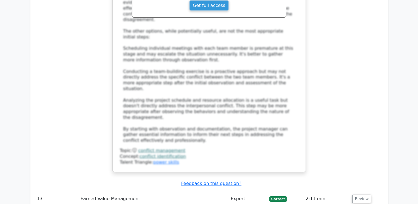
scroll to position [1754, 0]
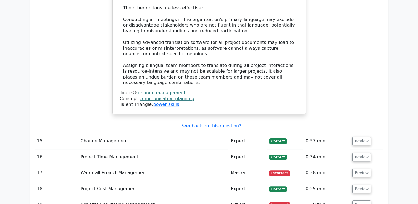
scroll to position [2188, 0]
click at [357, 169] on button "Review" at bounding box center [361, 173] width 19 height 9
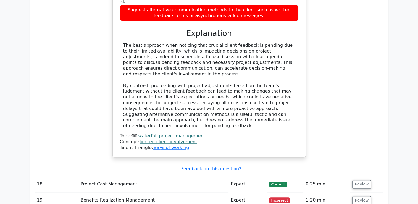
scroll to position [2478, 0]
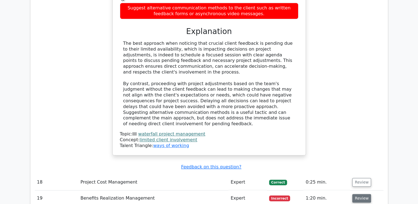
click at [362, 194] on button "Review" at bounding box center [361, 198] width 19 height 9
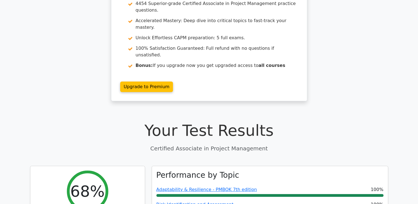
scroll to position [0, 0]
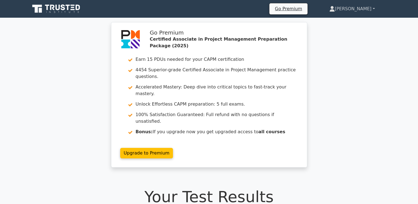
click at [371, 12] on link "[PERSON_NAME]" at bounding box center [352, 8] width 72 height 11
click at [360, 16] on ul "Profile Settings" at bounding box center [338, 26] width 44 height 23
click at [363, 10] on link "[PERSON_NAME]" at bounding box center [352, 8] width 72 height 11
click at [360, 22] on link "Profile" at bounding box center [338, 21] width 44 height 9
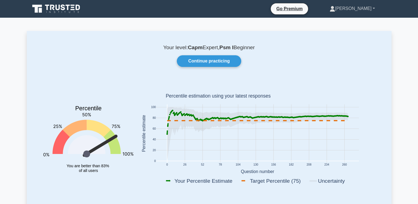
click at [362, 6] on link "[PERSON_NAME]" at bounding box center [352, 8] width 72 height 11
click at [356, 18] on link "Profile" at bounding box center [338, 21] width 44 height 9
click at [69, 14] on icon at bounding box center [56, 9] width 53 height 10
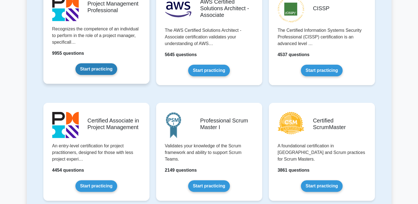
scroll to position [156, 0]
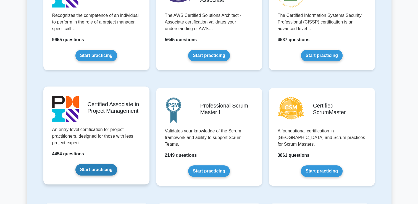
click at [96, 169] on link "Start practicing" at bounding box center [96, 170] width 42 height 12
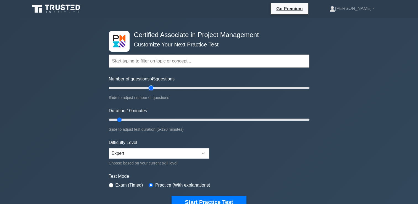
click at [150, 89] on input "Number of questions: 45 questions" at bounding box center [209, 88] width 200 height 7
click at [141, 88] on input "Number of questions: 35 questions" at bounding box center [209, 88] width 200 height 7
type input "20"
click at [128, 88] on input "Number of questions: 20 questions" at bounding box center [209, 88] width 200 height 7
click at [141, 119] on input "Duration: 10 minutes" at bounding box center [209, 119] width 200 height 7
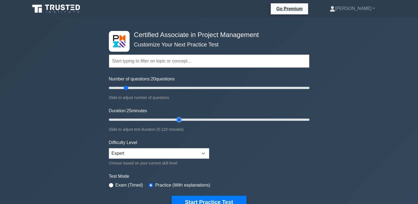
type input "45"
click at [182, 119] on input "Duration: 25 minutes" at bounding box center [209, 119] width 200 height 7
click at [176, 155] on select "Beginner Intermediate Expert" at bounding box center [159, 153] width 100 height 10
select select "beginner"
click at [109, 148] on select "Beginner Intermediate Expert" at bounding box center [159, 153] width 100 height 10
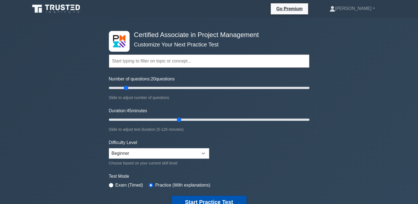
click at [205, 198] on button "Start Practice Test" at bounding box center [209, 202] width 75 height 13
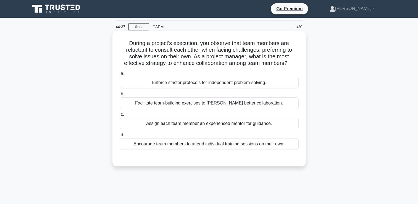
click at [280, 104] on div "Facilitate team-building exercises to [PERSON_NAME] better collaboration." at bounding box center [209, 103] width 179 height 12
click at [120, 96] on input "b. Facilitate team-building exercises to [PERSON_NAME] better collaboration." at bounding box center [120, 94] width 0 height 4
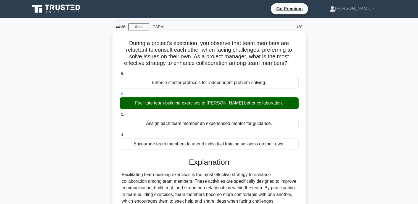
scroll to position [96, 0]
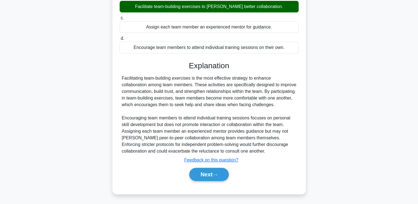
click at [221, 167] on div "Next" at bounding box center [209, 174] width 179 height 18
click at [217, 176] on button "Next" at bounding box center [208, 174] width 39 height 13
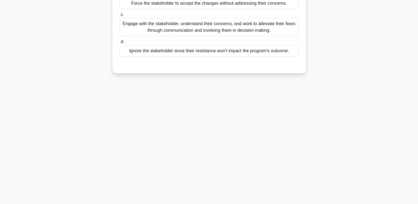
scroll to position [0, 0]
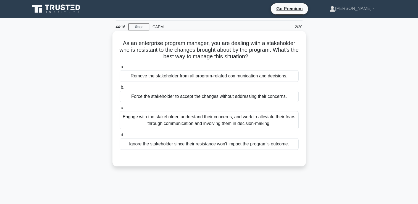
click at [211, 120] on div "Engage with the stakeholder, understand their concerns, and work to alleviate t…" at bounding box center [209, 120] width 179 height 18
click at [120, 110] on input "c. Engage with the stakeholder, understand their concerns, and work to alleviat…" at bounding box center [120, 108] width 0 height 4
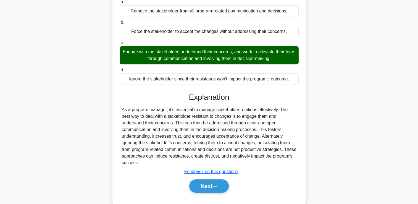
scroll to position [94, 0]
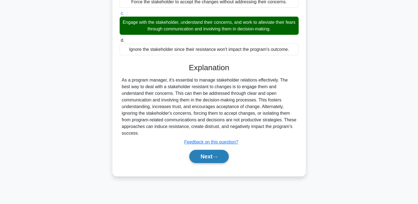
click at [198, 150] on button "Next" at bounding box center [208, 156] width 39 height 13
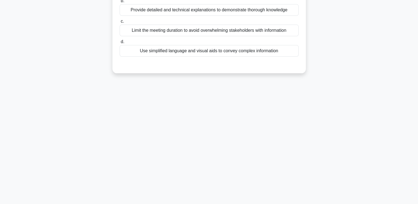
scroll to position [0, 0]
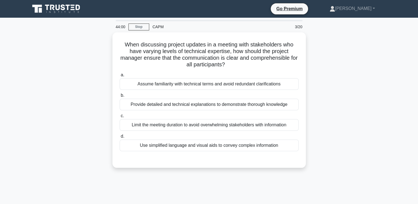
click at [198, 147] on div "Use simplified language and visual aids to convey complex information" at bounding box center [209, 145] width 179 height 12
click at [120, 138] on input "d. Use simplified language and visual aids to convey complex information" at bounding box center [120, 136] width 0 height 4
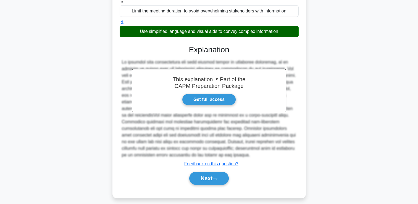
scroll to position [116, 0]
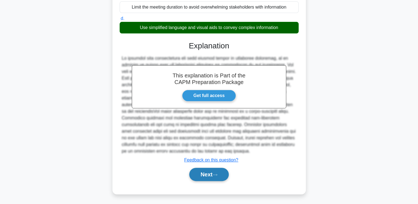
click at [197, 177] on button "Next" at bounding box center [208, 174] width 39 height 13
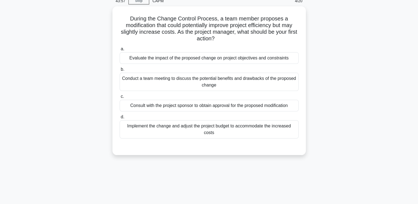
scroll to position [0, 0]
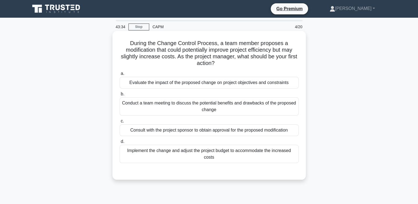
click at [292, 82] on div "Evaluate the impact of the proposed change on project objectives and constraints" at bounding box center [209, 83] width 179 height 12
click at [120, 75] on input "a. Evaluate the impact of the proposed change on project objectives and constra…" at bounding box center [120, 74] width 0 height 4
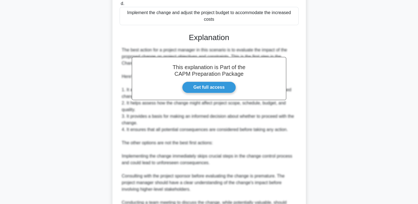
scroll to position [222, 0]
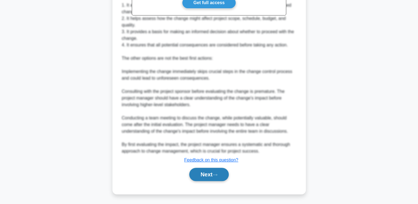
click at [208, 177] on button "Next" at bounding box center [208, 174] width 39 height 13
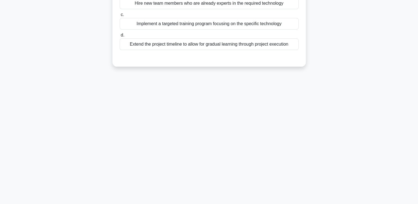
scroll to position [0, 0]
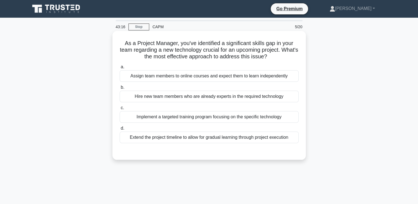
click at [284, 119] on div "Implement a targeted training program focusing on the specific technology" at bounding box center [209, 117] width 179 height 12
click at [120, 110] on input "c. Implement a targeted training program focusing on the specific technology" at bounding box center [120, 108] width 0 height 4
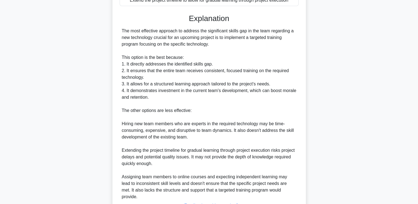
scroll to position [176, 0]
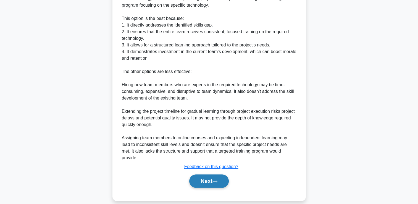
click at [215, 177] on button "Next" at bounding box center [208, 180] width 39 height 13
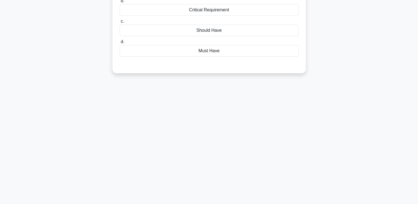
scroll to position [0, 0]
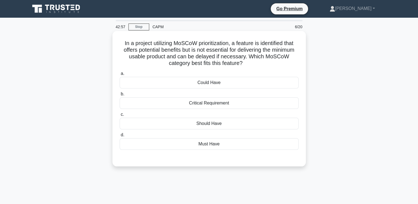
click at [288, 125] on div "Should Have" at bounding box center [209, 124] width 179 height 12
click at [120, 116] on input "c. Should Have" at bounding box center [120, 115] width 0 height 4
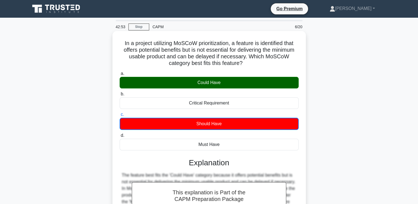
scroll to position [94, 0]
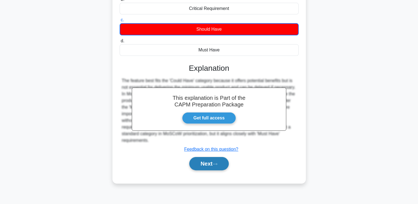
click at [222, 167] on button "Next" at bounding box center [208, 163] width 39 height 13
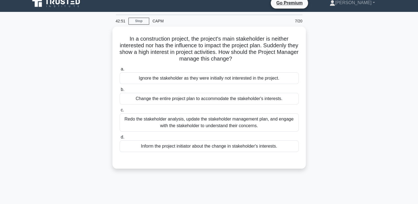
scroll to position [0, 0]
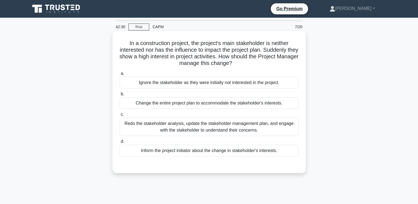
click at [280, 125] on div "Redo the stakeholder analysis, update the stakeholder management plan, and enga…" at bounding box center [209, 127] width 179 height 18
click at [120, 116] on input "c. Redo the stakeholder analysis, update the stakeholder management plan, and e…" at bounding box center [120, 115] width 0 height 4
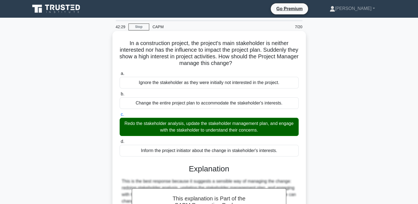
scroll to position [94, 0]
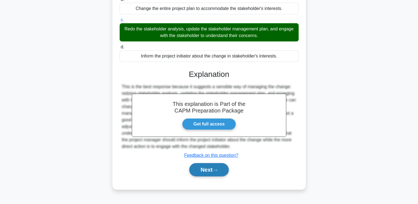
click at [217, 167] on button "Next" at bounding box center [208, 169] width 39 height 13
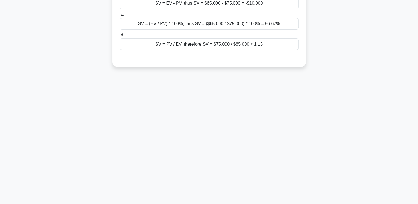
scroll to position [0, 0]
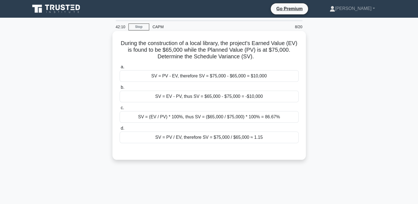
click at [286, 97] on div "SV = EV - PV, thus SV = $65,000 - $75,000 = -$10,000" at bounding box center [209, 97] width 179 height 12
click at [120, 89] on input "b. SV = EV - PV, thus SV = $65,000 - $75,000 = -$10,000" at bounding box center [120, 88] width 0 height 4
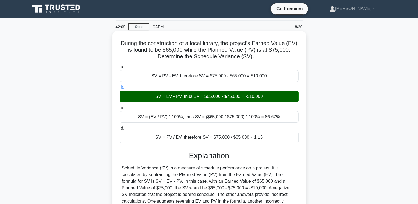
scroll to position [94, 0]
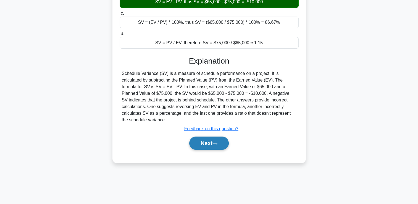
click at [221, 140] on button "Next" at bounding box center [208, 142] width 39 height 13
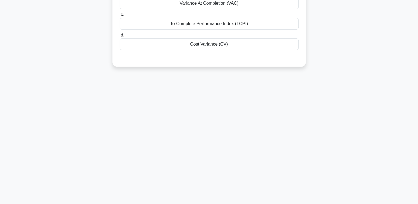
scroll to position [0, 0]
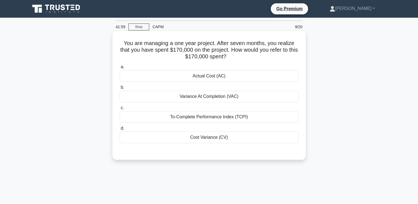
click at [278, 79] on div "Actual Cost (AC)" at bounding box center [209, 76] width 179 height 12
click at [120, 69] on input "a. Actual Cost (AC)" at bounding box center [120, 67] width 0 height 4
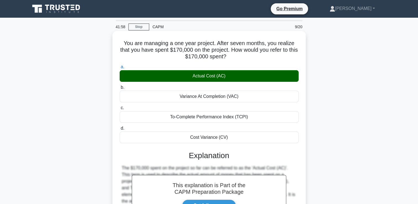
scroll to position [94, 0]
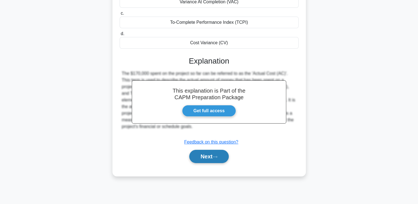
click at [222, 155] on button "Next" at bounding box center [208, 156] width 39 height 13
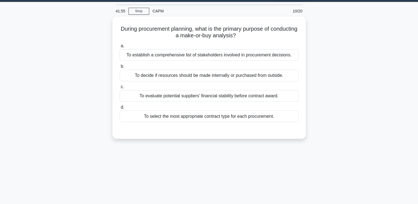
scroll to position [15, 0]
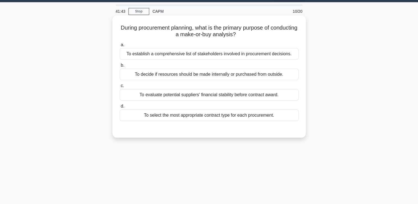
click at [252, 78] on div "To decide if resources should be made internally or purchased from outside." at bounding box center [209, 74] width 179 height 12
click at [120, 67] on input "b. To decide if resources should be made internally or purchased from outside." at bounding box center [120, 66] width 0 height 4
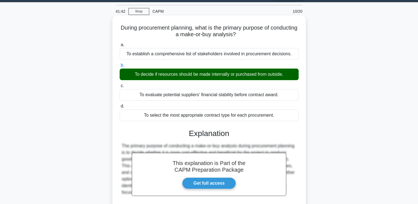
scroll to position [94, 0]
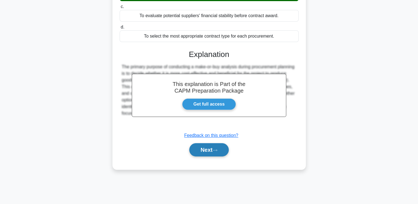
click at [212, 153] on button "Next" at bounding box center [208, 149] width 39 height 13
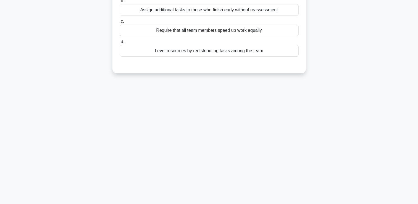
scroll to position [0, 0]
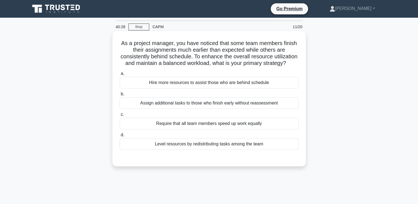
click at [263, 149] on div "Level resources by redistributing tasks among the team" at bounding box center [209, 144] width 179 height 12
click at [120, 137] on input "d. Level resources by redistributing tasks among the team" at bounding box center [120, 135] width 0 height 4
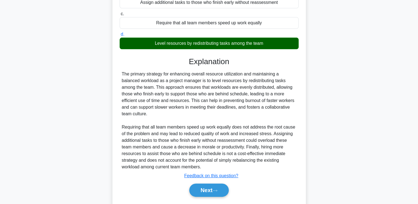
scroll to position [123, 0]
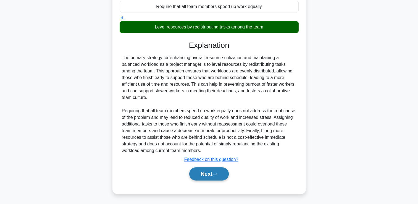
click at [217, 172] on button "Next" at bounding box center [208, 173] width 39 height 13
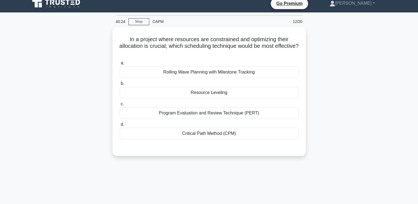
scroll to position [5, 0]
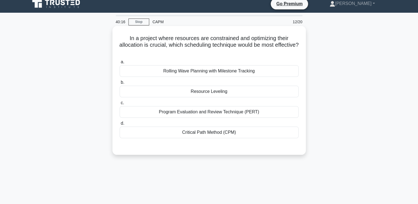
click at [245, 88] on div "Resource Leveling" at bounding box center [209, 92] width 179 height 12
click at [120, 84] on input "b. Resource Leveling" at bounding box center [120, 83] width 0 height 4
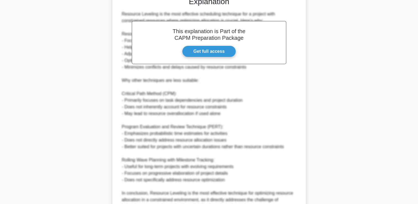
scroll to position [209, 0]
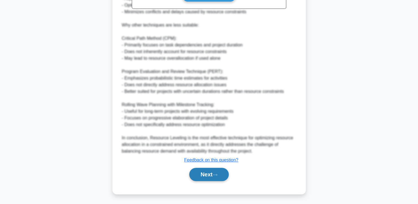
click at [207, 177] on button "Next" at bounding box center [208, 174] width 39 height 13
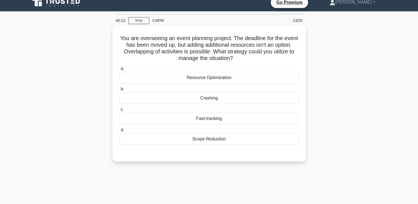
scroll to position [6, 0]
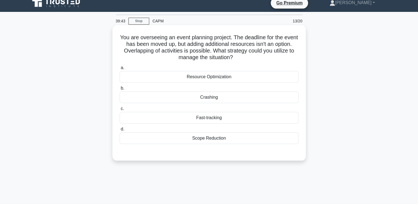
click at [225, 118] on div "Fast-tracking" at bounding box center [209, 118] width 179 height 12
click at [120, 110] on input "c. Fast-tracking" at bounding box center [120, 109] width 0 height 4
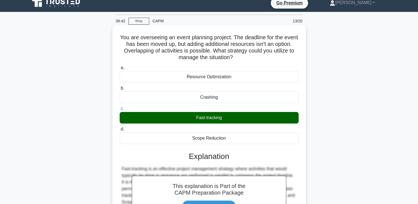
scroll to position [94, 0]
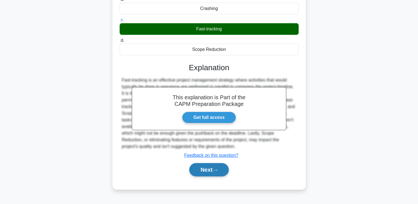
click at [212, 172] on button "Next" at bounding box center [208, 169] width 39 height 13
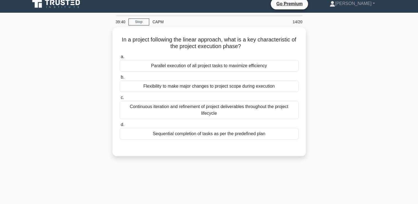
scroll to position [0, 0]
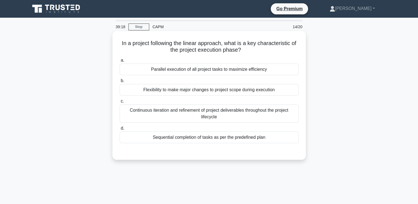
click at [215, 141] on div "Sequential completion of tasks as per the predefined plan" at bounding box center [209, 137] width 179 height 12
click at [120, 130] on input "d. Sequential completion of tasks as per the predefined plan" at bounding box center [120, 128] width 0 height 4
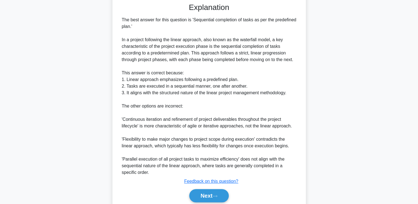
scroll to position [156, 0]
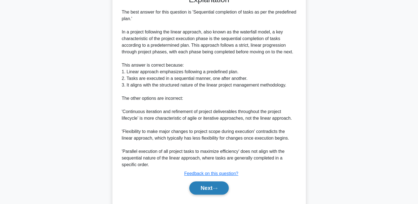
click at [210, 188] on button "Next" at bounding box center [208, 187] width 39 height 13
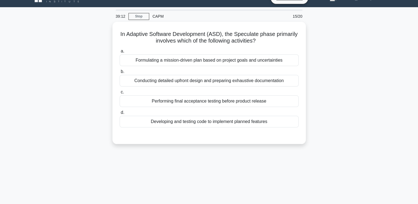
scroll to position [10, 0]
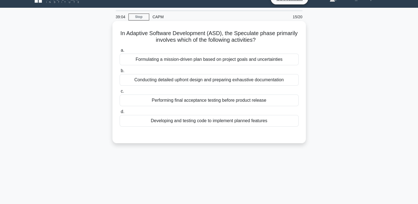
click at [260, 59] on div "Formulating a mission-driven plan based on project goals and uncertainties" at bounding box center [209, 60] width 179 height 12
click at [120, 52] on input "a. Formulating a mission-driven plan based on project goals and uncertainties" at bounding box center [120, 51] width 0 height 4
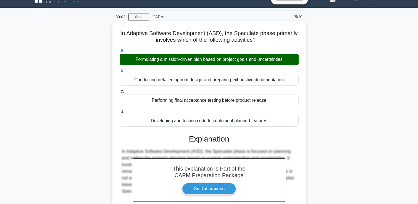
scroll to position [94, 0]
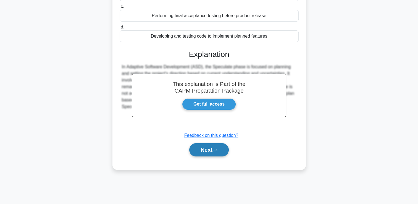
click at [214, 151] on icon at bounding box center [214, 150] width 5 height 3
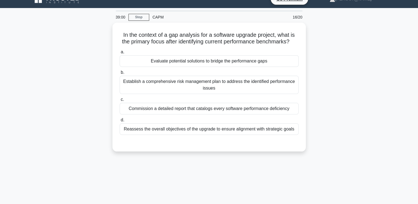
scroll to position [0, 0]
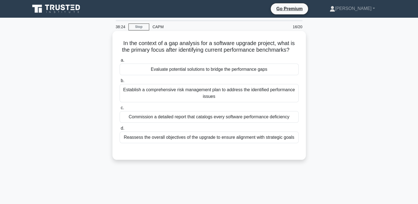
click at [291, 123] on div "Commission a detailed report that catalogs every software performance deficiency" at bounding box center [209, 117] width 179 height 12
click at [120, 110] on input "c. Commission a detailed report that catalogs every software performance defici…" at bounding box center [120, 108] width 0 height 4
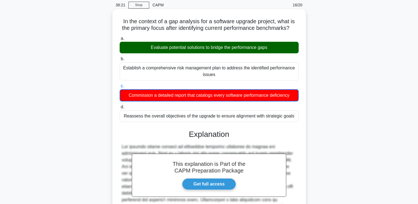
scroll to position [104, 0]
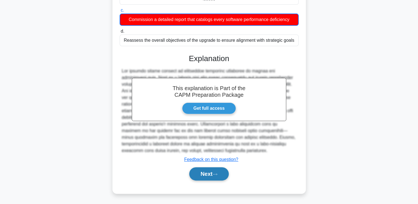
click at [221, 170] on button "Next" at bounding box center [208, 173] width 39 height 13
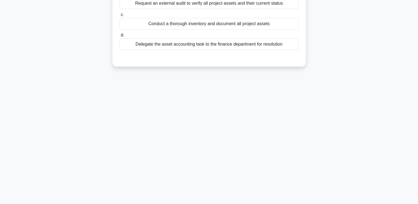
scroll to position [0, 0]
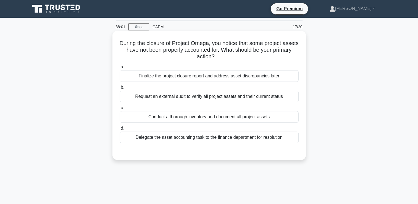
click at [230, 98] on div "Request an external audit to verify all project assets and their current status" at bounding box center [209, 97] width 179 height 12
click at [120, 89] on input "b. Request an external audit to verify all project assets and their current sta…" at bounding box center [120, 88] width 0 height 4
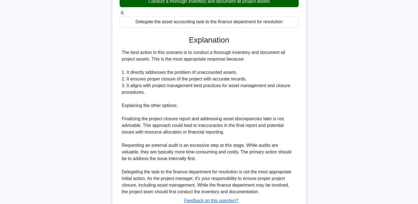
scroll to position [138, 0]
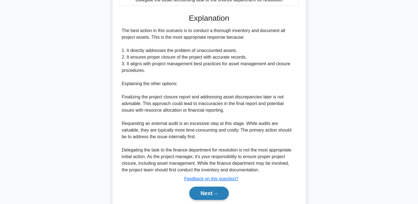
click at [216, 195] on button "Next" at bounding box center [208, 192] width 39 height 13
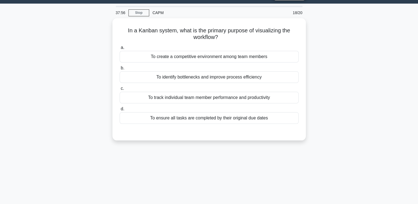
scroll to position [0, 0]
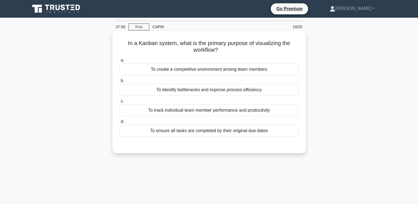
click at [255, 89] on div "To identify bottlenecks and improve process efficiency" at bounding box center [209, 90] width 179 height 12
click at [120, 83] on input "b. To identify bottlenecks and improve process efficiency" at bounding box center [120, 81] width 0 height 4
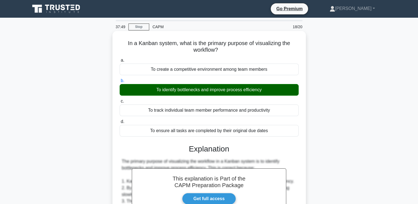
scroll to position [156, 0]
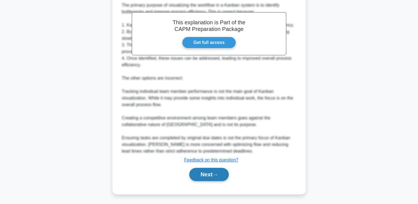
click at [220, 170] on button "Next" at bounding box center [208, 174] width 39 height 13
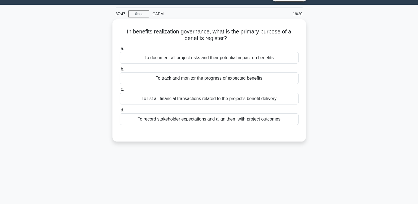
scroll to position [0, 0]
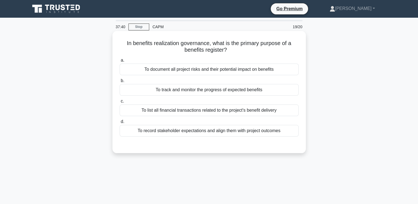
click at [254, 89] on div "To track and monitor the progress of expected benefits" at bounding box center [209, 90] width 179 height 12
click at [120, 83] on input "b. To track and monitor the progress of expected benefits" at bounding box center [120, 81] width 0 height 4
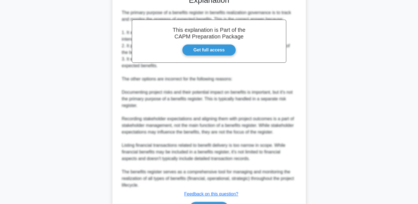
scroll to position [173, 0]
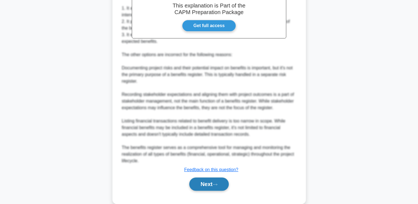
click at [215, 178] on button "Next" at bounding box center [208, 183] width 39 height 13
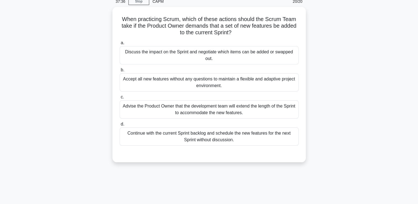
scroll to position [0, 0]
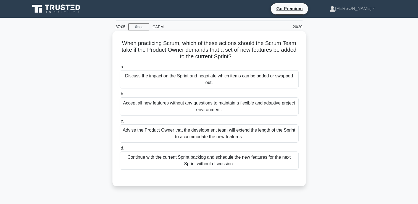
click at [209, 69] on label "a. Discuss the impact on the Sprint and negotiate which items can be added or s…" at bounding box center [209, 76] width 179 height 25
click at [120, 69] on input "a. Discuss the impact on the Sprint and negotiate which items can be added or s…" at bounding box center [120, 67] width 0 height 4
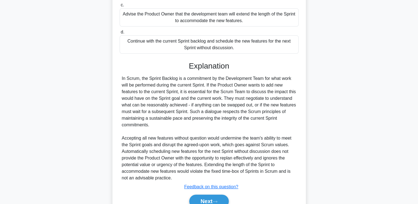
scroll to position [122, 0]
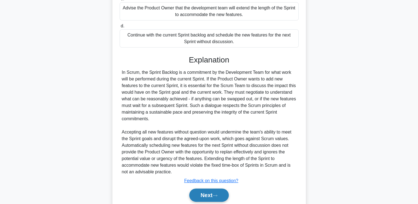
click at [207, 197] on button "Next" at bounding box center [208, 194] width 39 height 13
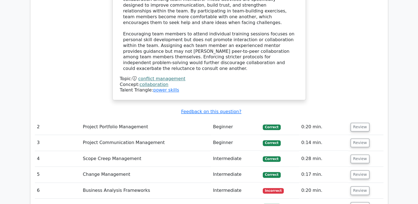
scroll to position [878, 0]
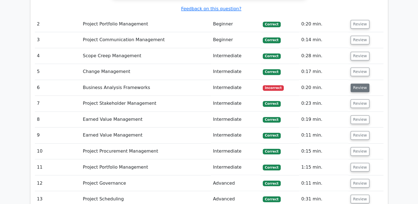
click at [353, 83] on button "Review" at bounding box center [359, 87] width 19 height 9
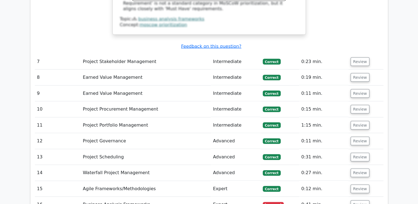
scroll to position [1195, 0]
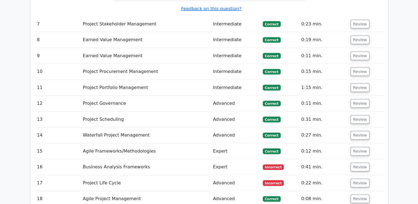
click at [316, 143] on td "0:12 min." at bounding box center [323, 151] width 49 height 16
click at [362, 163] on button "Review" at bounding box center [359, 167] width 19 height 9
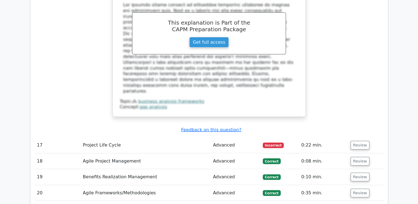
scroll to position [1516, 0]
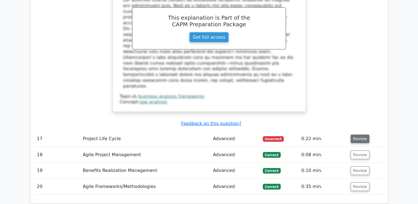
click at [356, 134] on button "Review" at bounding box center [359, 138] width 19 height 9
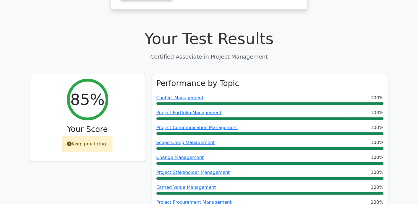
scroll to position [0, 0]
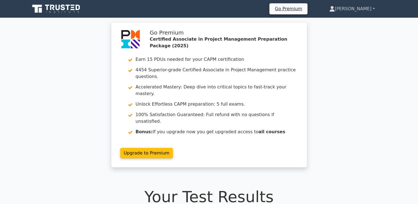
click at [364, 12] on link "[PERSON_NAME]" at bounding box center [352, 8] width 72 height 11
click at [360, 17] on link "Profile" at bounding box center [338, 21] width 44 height 9
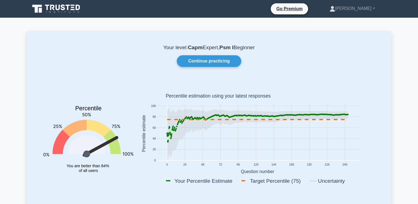
click at [62, 14] on link at bounding box center [56, 8] width 53 height 13
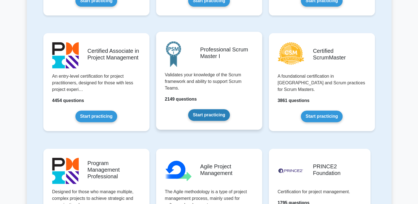
scroll to position [211, 0]
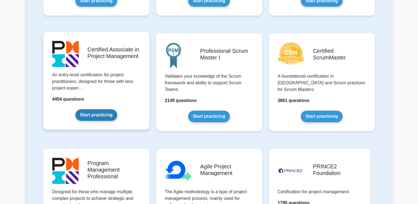
click at [102, 113] on link "Start practicing" at bounding box center [96, 115] width 42 height 12
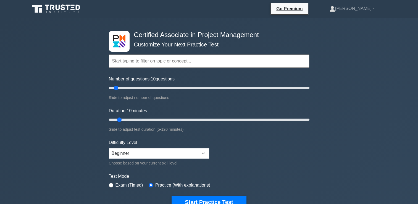
click at [370, 14] on ul "Go Premium [PERSON_NAME] Profile Settings" at bounding box center [328, 9] width 117 height 12
click at [363, 7] on link "[PERSON_NAME]" at bounding box center [352, 8] width 72 height 11
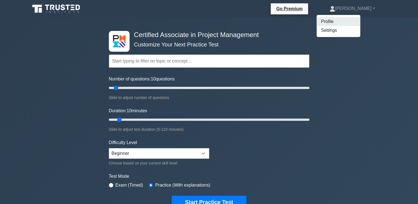
click at [358, 19] on link "Profile" at bounding box center [338, 21] width 44 height 9
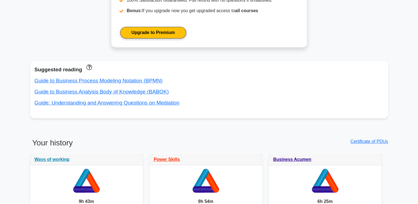
scroll to position [301, 0]
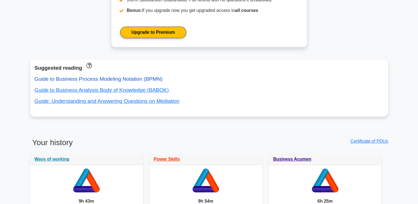
click at [145, 80] on link "Guide to Business Process Modeling Notation (BPMN)" at bounding box center [99, 79] width 128 height 6
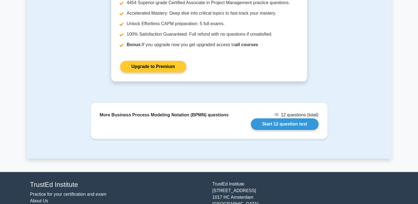
scroll to position [468, 0]
